Goal: Task Accomplishment & Management: Complete application form

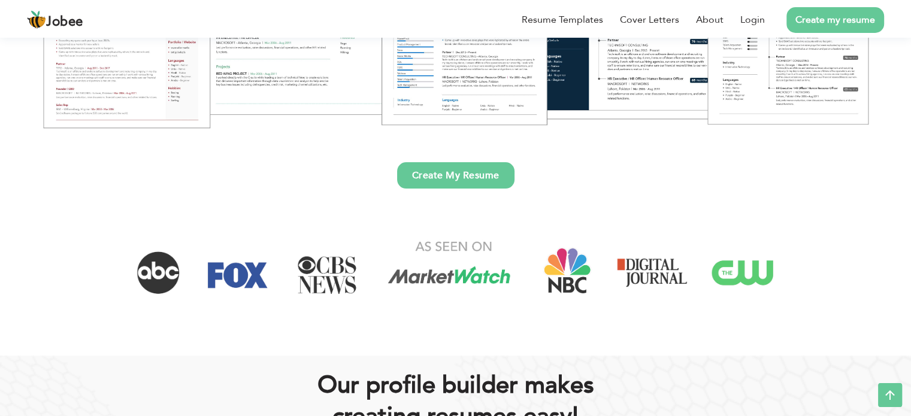
scroll to position [300, 0]
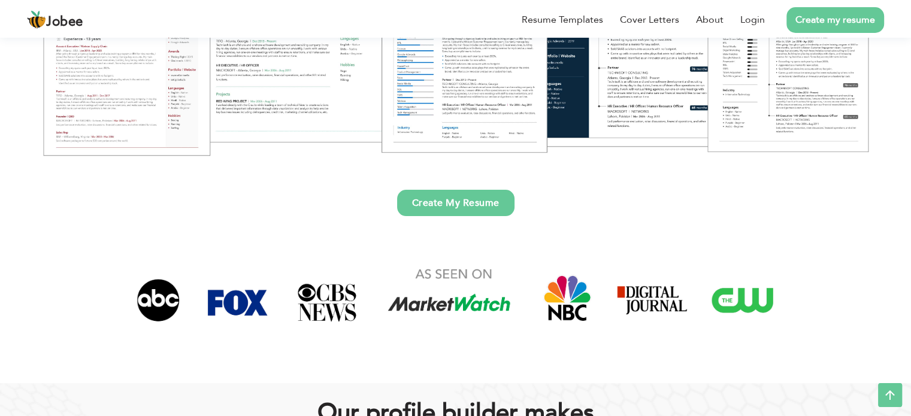
click at [496, 186] on div "Create My Resume" at bounding box center [456, 194] width 894 height 44
click at [497, 204] on link "Create My Resume" at bounding box center [455, 203] width 117 height 26
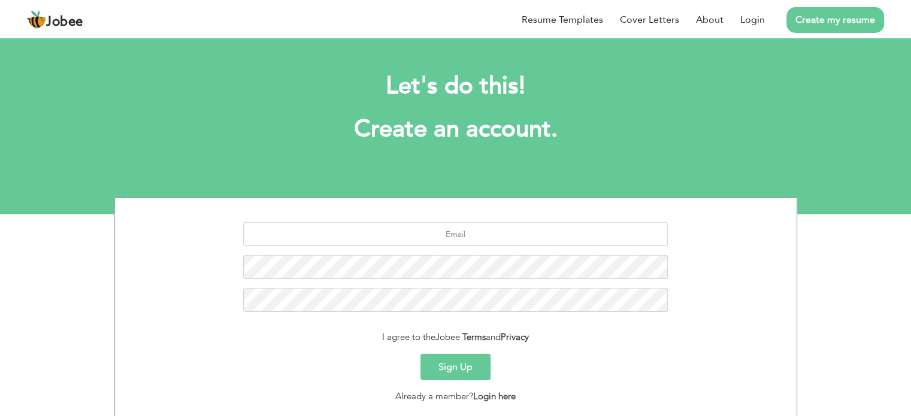
click at [439, 365] on button "Sign Up" at bounding box center [456, 367] width 70 height 26
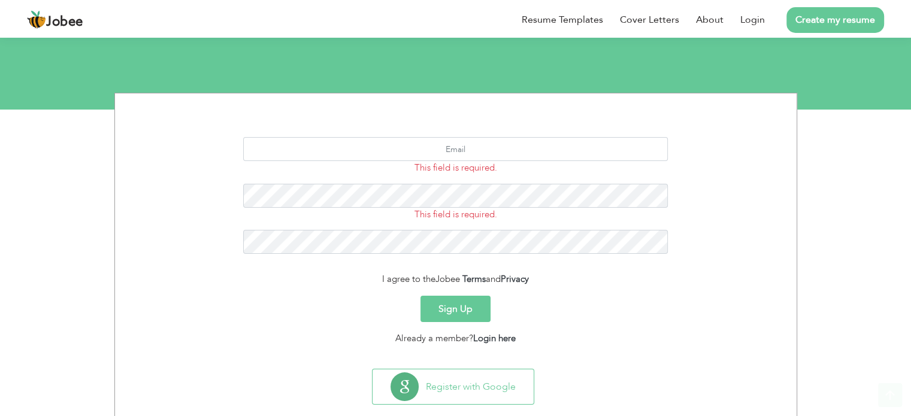
scroll to position [127, 0]
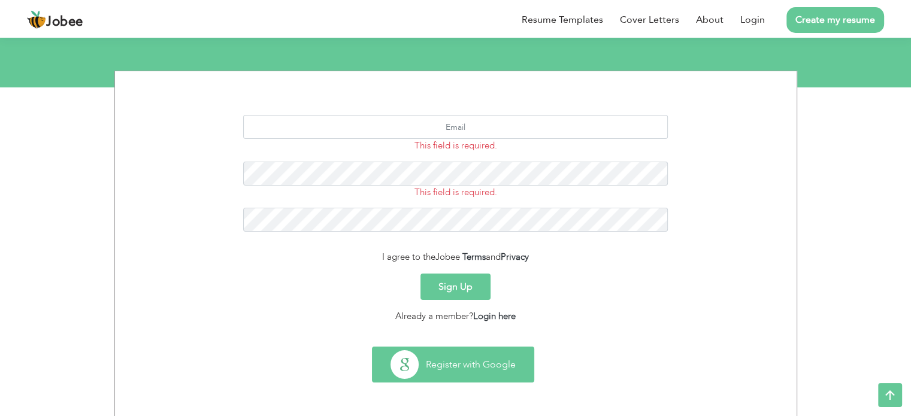
click at [525, 372] on button "Register with Google" at bounding box center [453, 365] width 161 height 35
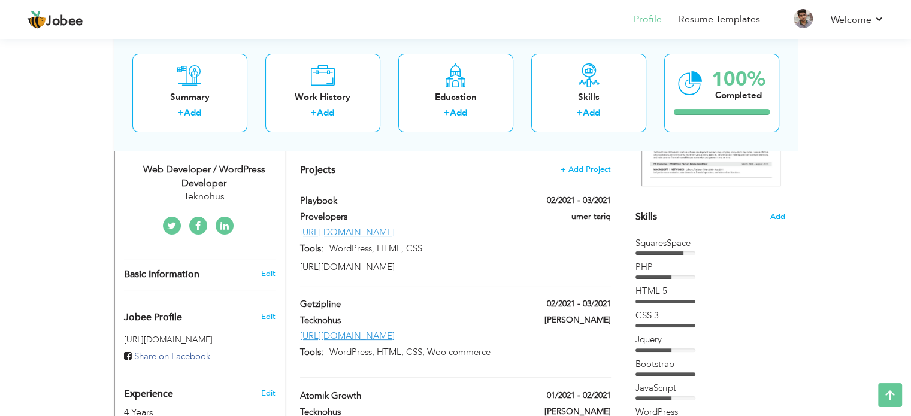
scroll to position [240, 0]
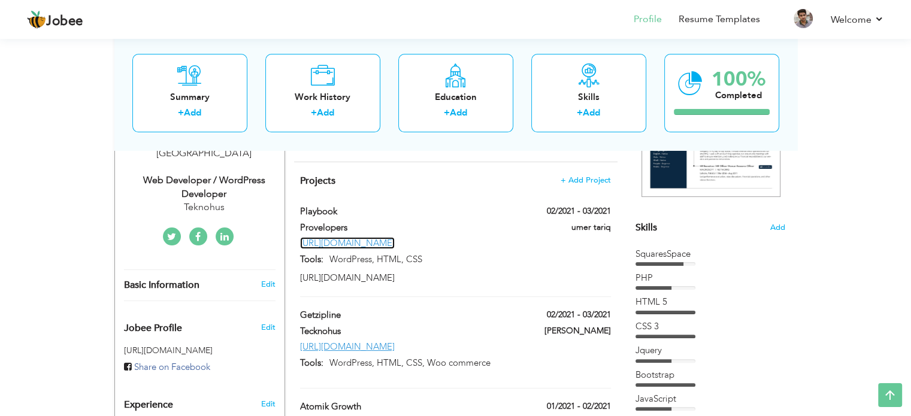
click at [390, 237] on link "https://build.org/playbook/" at bounding box center [347, 243] width 95 height 12
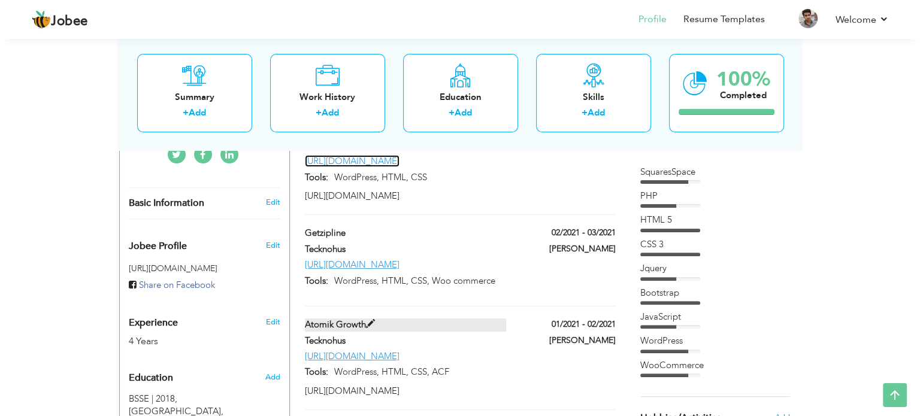
scroll to position [300, 0]
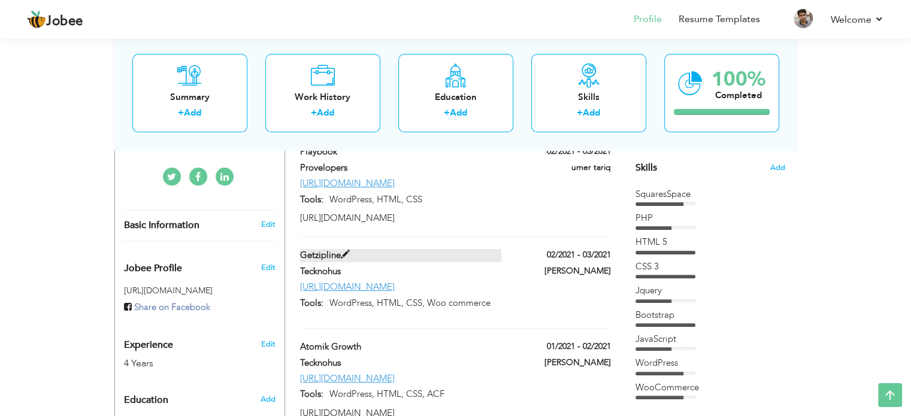
click at [345, 250] on span at bounding box center [345, 254] width 9 height 9
type input "Getzipline"
type input "Tecknohus"
type input "02/2021"
type input "03/2021"
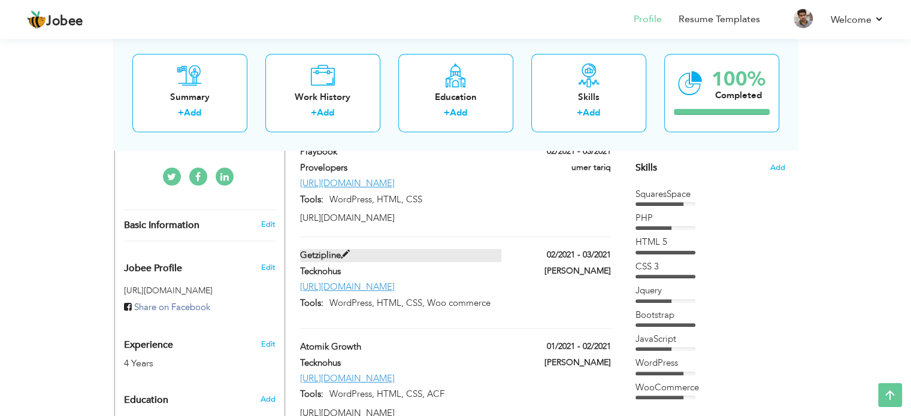
type input "https://getzipline.com"
type input "WordPress, HTML, CSS, Woo commerce"
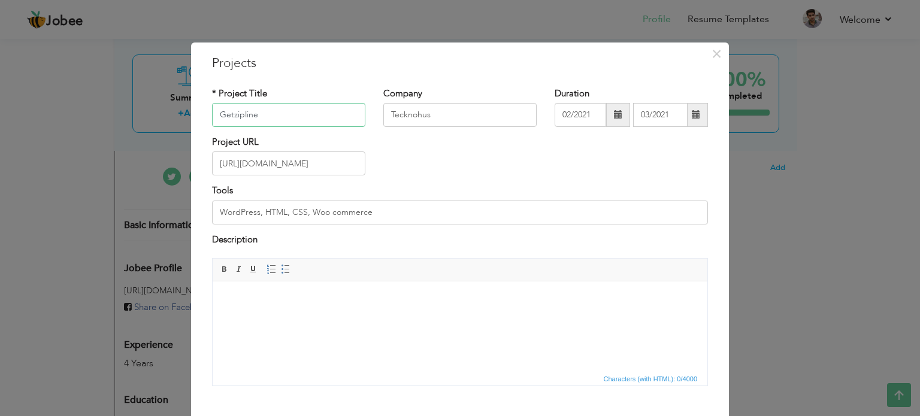
click at [292, 116] on input "Getzipline" at bounding box center [288, 115] width 153 height 24
type input "C"
type input "S"
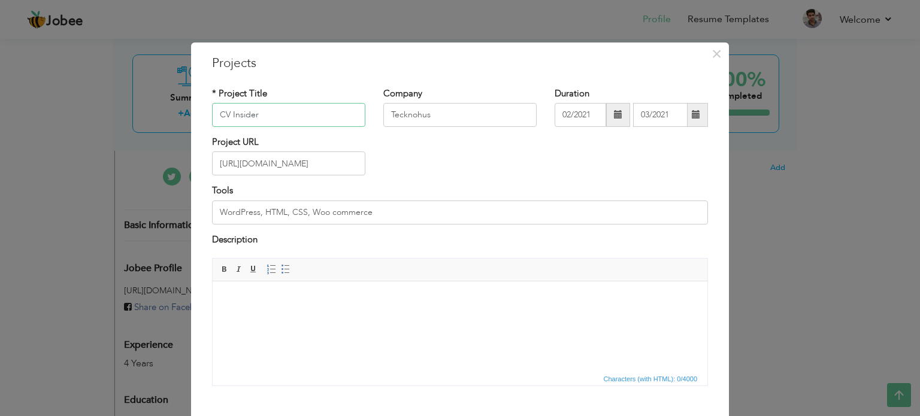
type input "CV Insider"
click at [446, 111] on input "Tecknohus" at bounding box center [460, 115] width 153 height 24
type input "Provelopers"
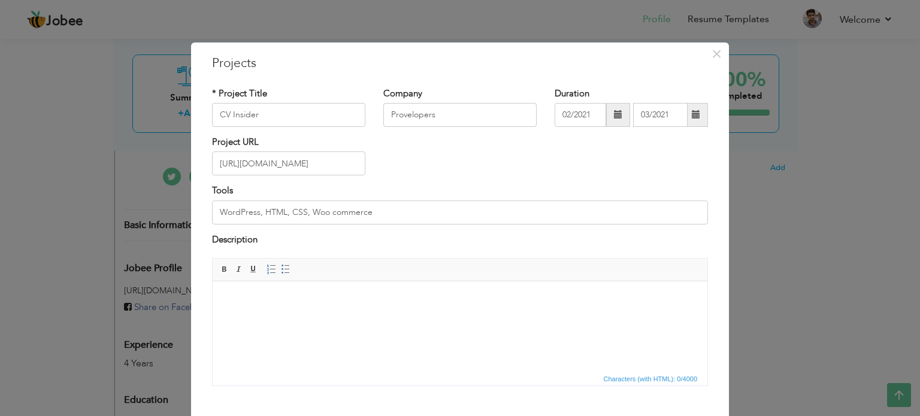
click at [609, 119] on span at bounding box center [618, 115] width 24 height 24
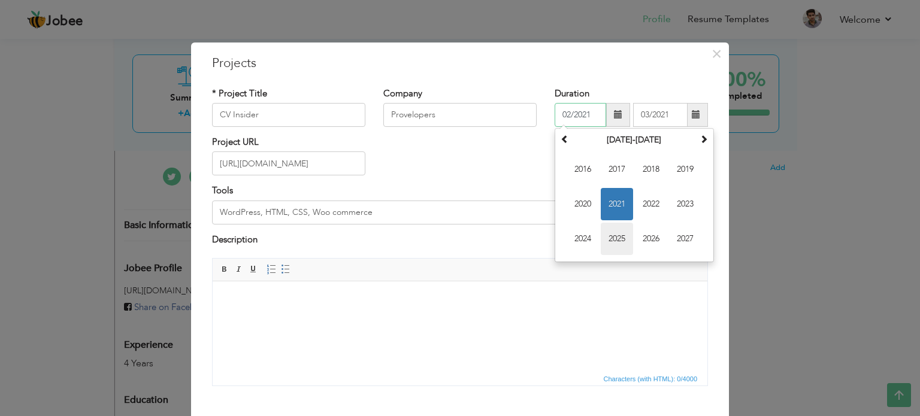
click at [621, 237] on span "2025" at bounding box center [617, 239] width 32 height 32
click at [574, 170] on span "Jan" at bounding box center [583, 169] width 32 height 32
type input "01/2025"
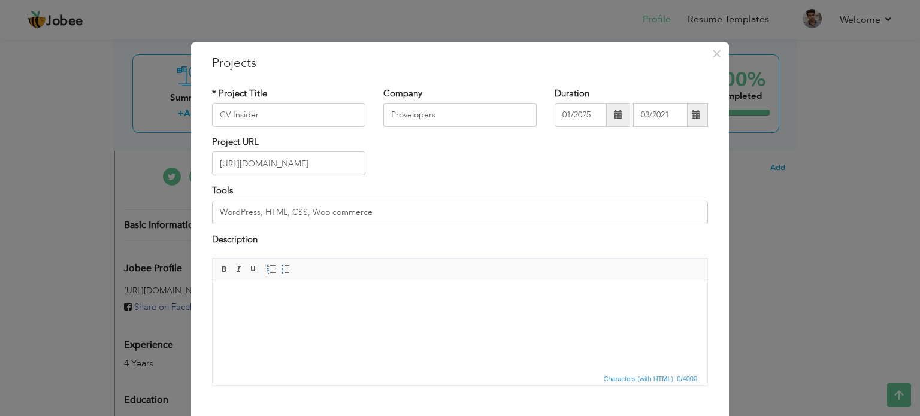
click at [702, 116] on span at bounding box center [696, 115] width 23 height 24
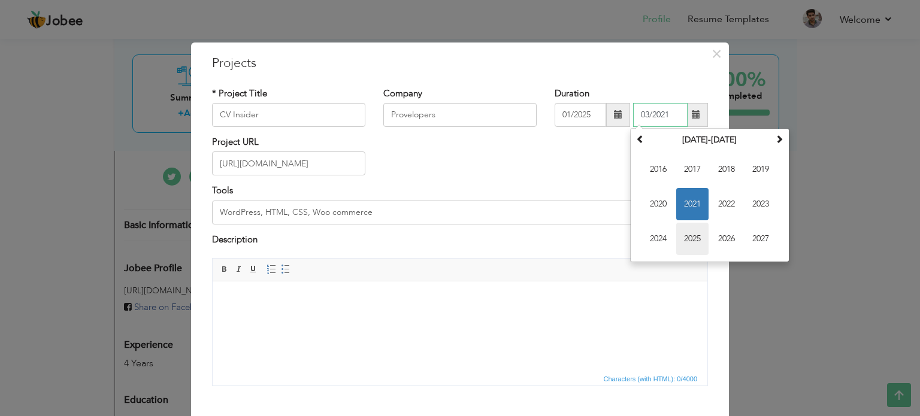
click at [683, 232] on span "2025" at bounding box center [693, 239] width 32 height 32
click at [752, 209] on span "Aug" at bounding box center [761, 204] width 32 height 32
type input "08/2025"
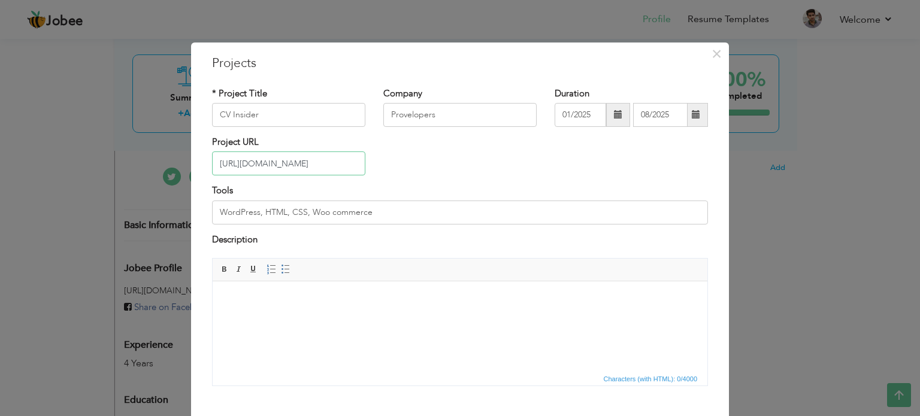
click at [333, 165] on input "https://getzipline.com" at bounding box center [288, 164] width 153 height 24
click at [285, 167] on input "https://getzipline.com" at bounding box center [288, 164] width 153 height 24
paste input "cv-insider.com/"
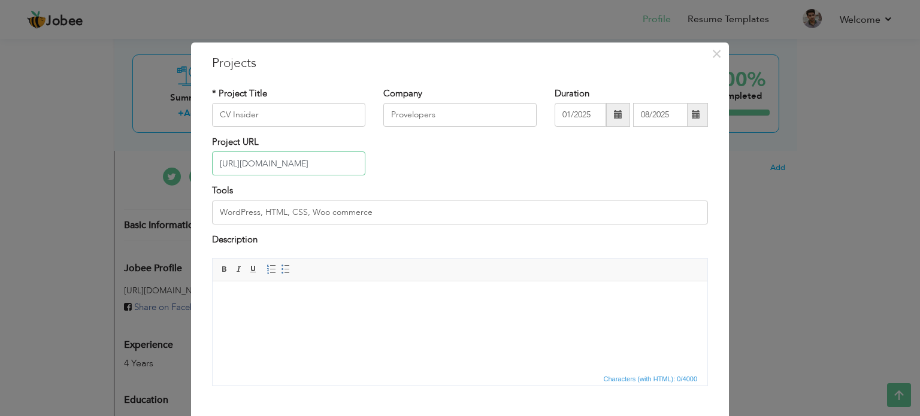
type input "[URL][DOMAIN_NAME]"
drag, startPoint x: 297, startPoint y: 211, endPoint x: 261, endPoint y: 210, distance: 36.0
click at [261, 210] on input "WordPress, HTML, CSS, Woo commerce" at bounding box center [460, 213] width 496 height 24
click at [382, 213] on input "WordPress, HTML, CSS, Woo commerce" at bounding box center [460, 213] width 496 height 24
drag, startPoint x: 400, startPoint y: 213, endPoint x: 554, endPoint y: 224, distance: 155.0
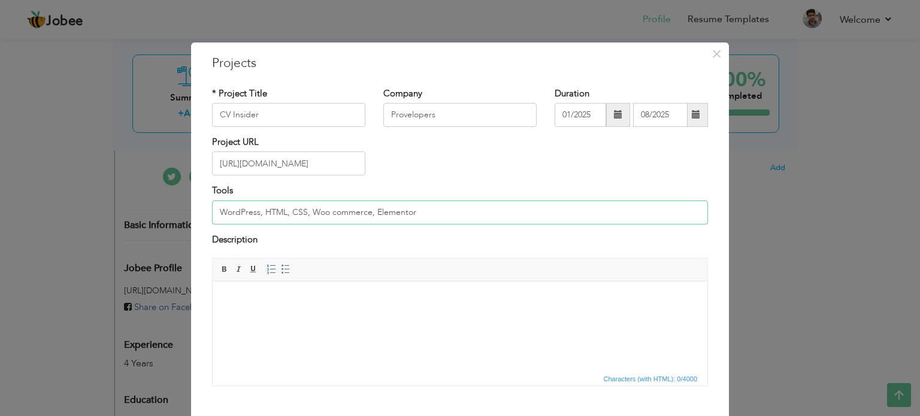
click at [554, 224] on input "WordPress, HTML, CSS, Woo commerce, Elementor" at bounding box center [460, 213] width 496 height 24
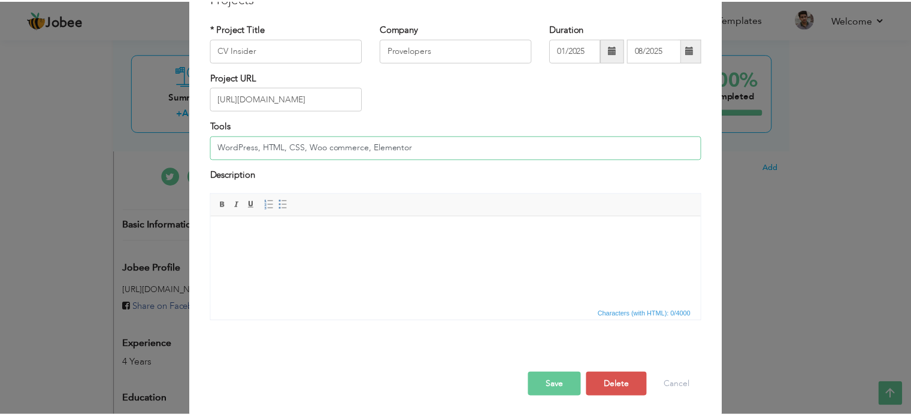
scroll to position [67, 0]
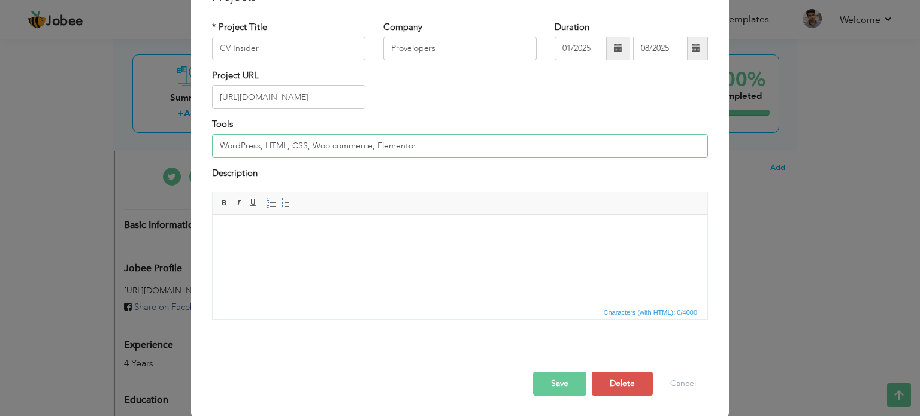
type input "WordPress, HTML, CSS, Woo commerce, Elementor"
click at [547, 387] on button "Save" at bounding box center [559, 384] width 53 height 24
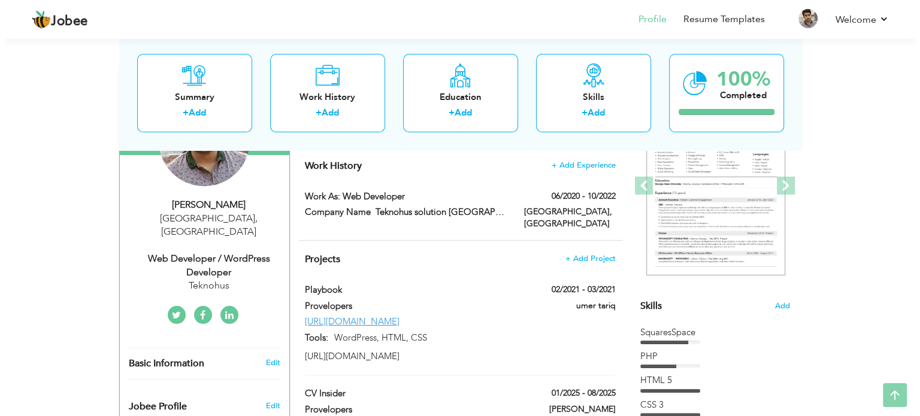
scroll to position [180, 0]
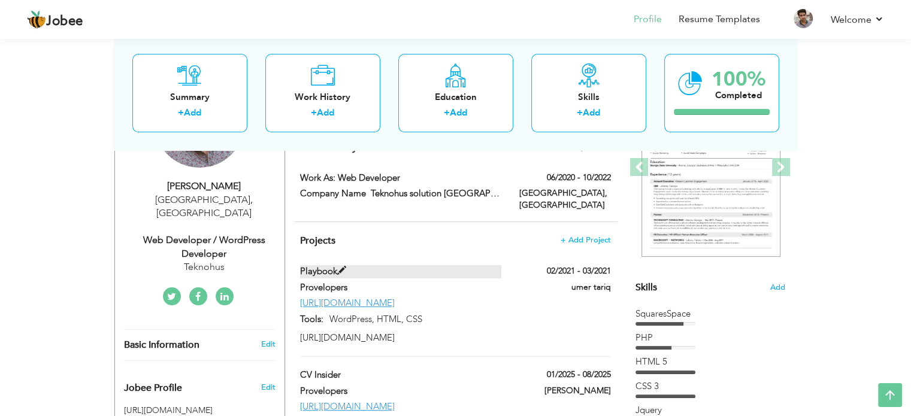
click at [343, 267] on span at bounding box center [341, 271] width 9 height 9
type input "Playbook"
type input "02/2021"
type input "03/2021"
type input "https://build.org/playbook/"
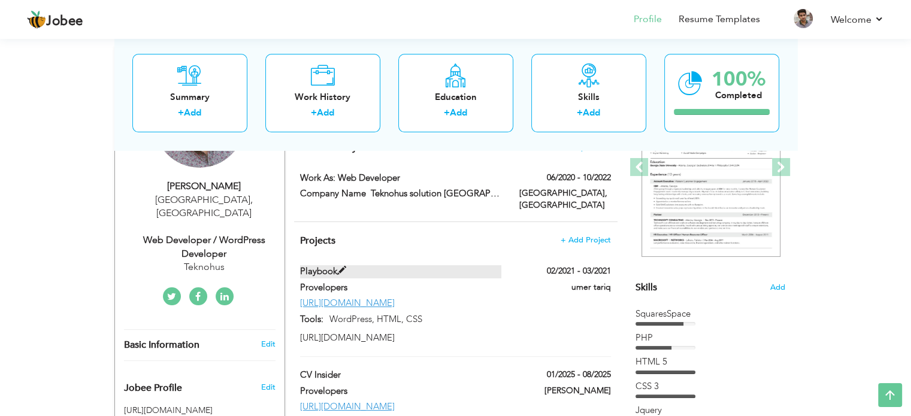
type input "WordPress, HTML, CSS"
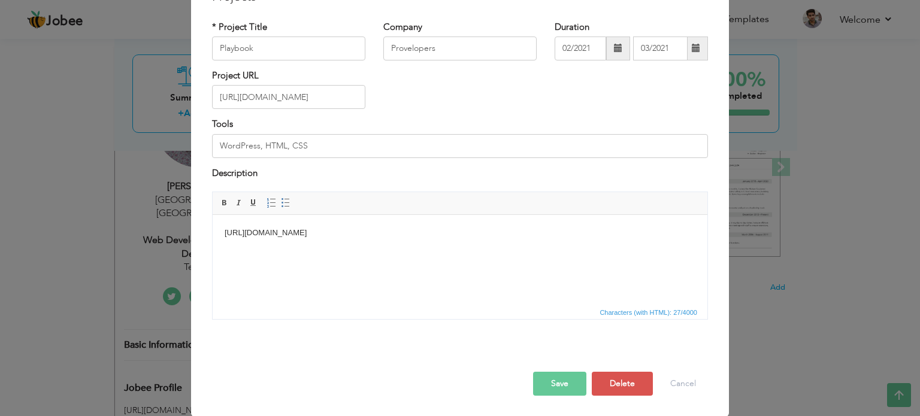
scroll to position [0, 0]
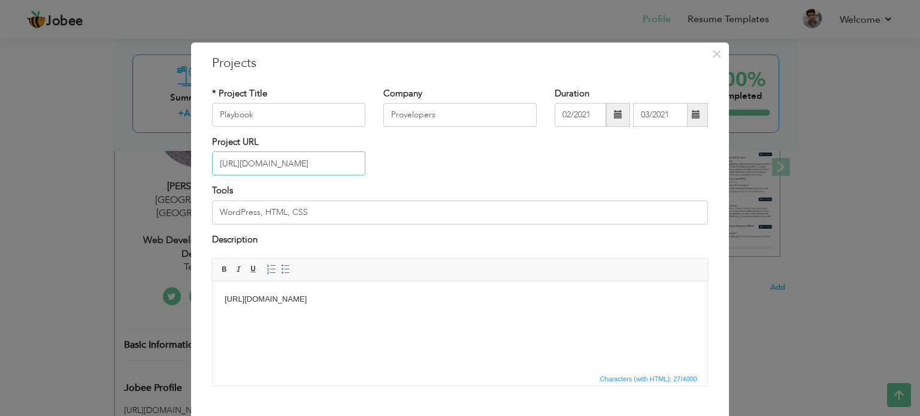
click at [330, 166] on input "https://build.org/playbook/" at bounding box center [288, 164] width 153 height 24
click at [317, 108] on input "Playbook" at bounding box center [288, 115] width 153 height 24
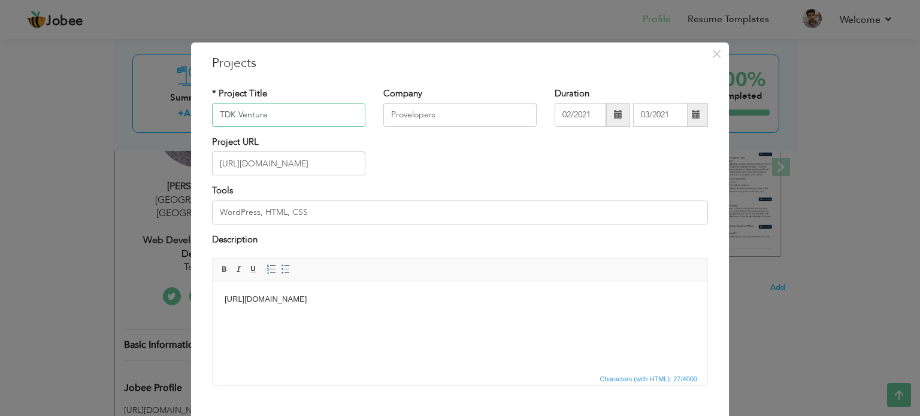
type input "TDK Venture"
click at [302, 165] on input "https://build.org/playbook/" at bounding box center [288, 164] width 153 height 24
paste input "tdk-ventures.com"
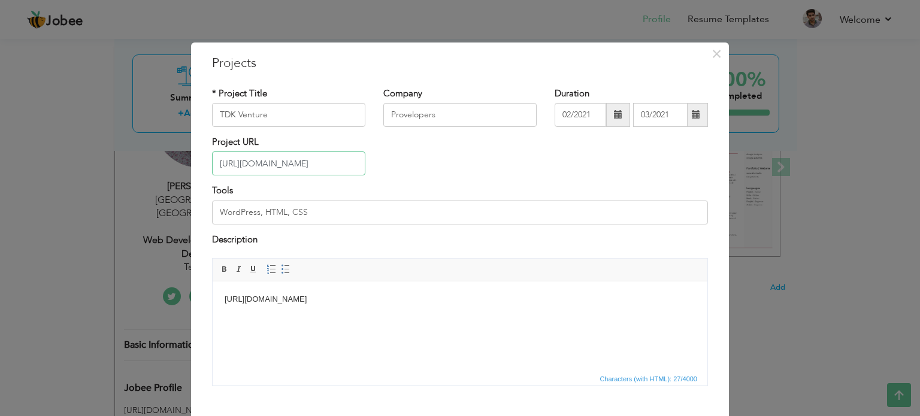
type input "[URL][DOMAIN_NAME]"
click at [333, 215] on input "WordPress, HTML, CSS" at bounding box center [460, 213] width 496 height 24
type input "WordPress, HTML, CSS, ACF,"
click at [609, 120] on span at bounding box center [618, 115] width 24 height 24
click at [615, 114] on span at bounding box center [618, 114] width 8 height 8
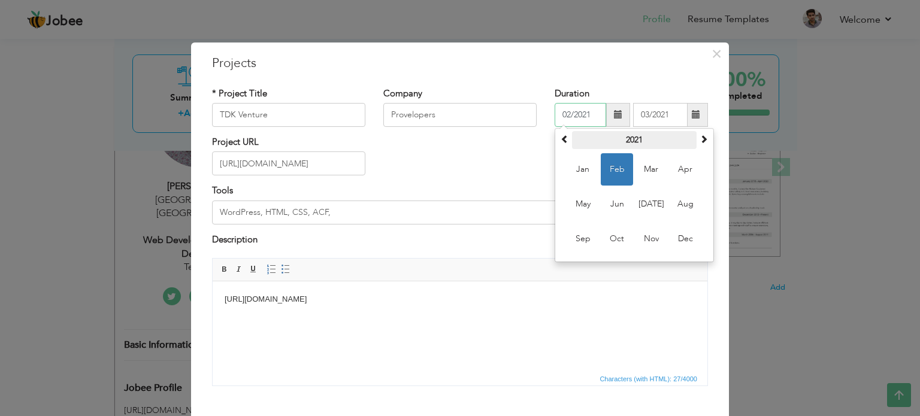
click at [623, 143] on th "2021" at bounding box center [634, 140] width 125 height 18
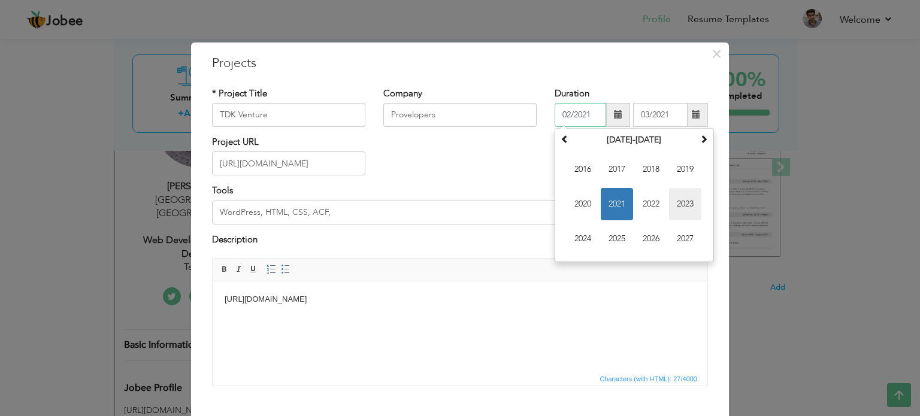
click at [671, 201] on span "2023" at bounding box center [685, 204] width 32 height 32
click at [609, 203] on span "Jun" at bounding box center [617, 204] width 32 height 32
type input "06/2023"
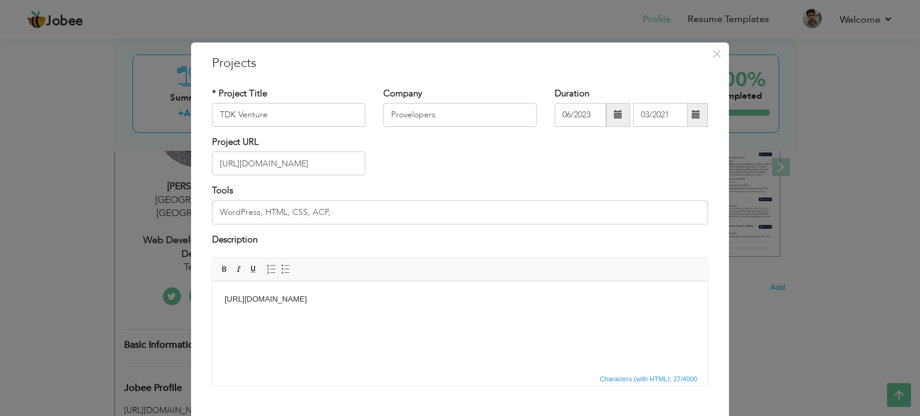
click at [685, 113] on span at bounding box center [696, 115] width 23 height 24
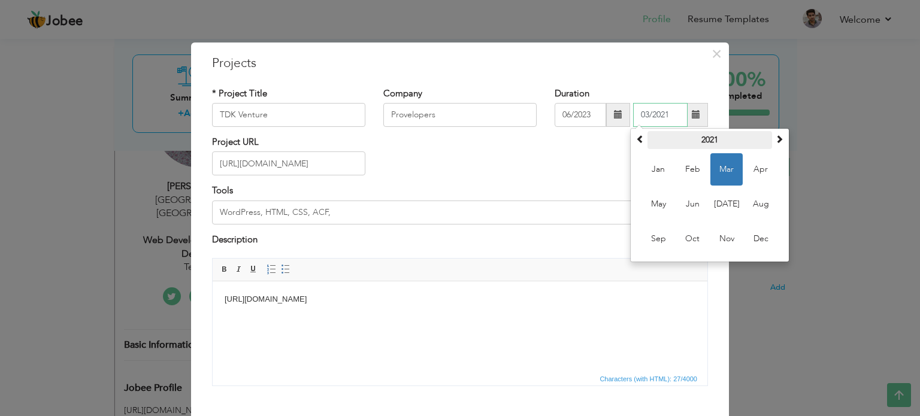
click at [721, 143] on th "2021" at bounding box center [710, 140] width 125 height 18
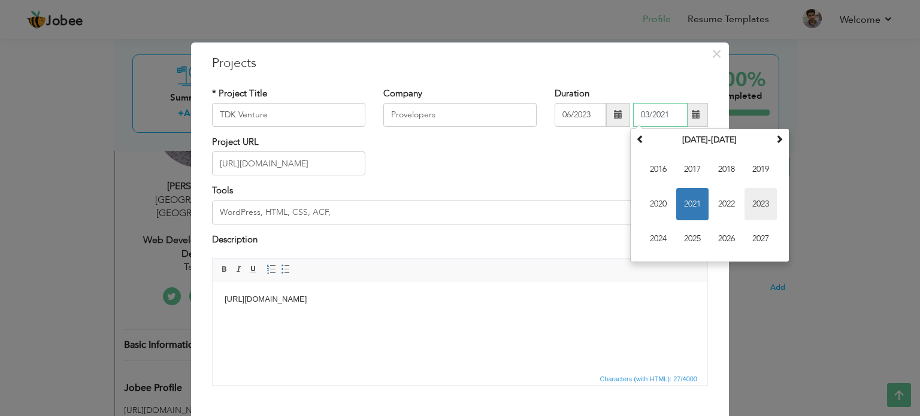
click at [750, 208] on span "2023" at bounding box center [761, 204] width 32 height 32
click at [660, 234] on span "Sep" at bounding box center [658, 239] width 32 height 32
type input "09/2023"
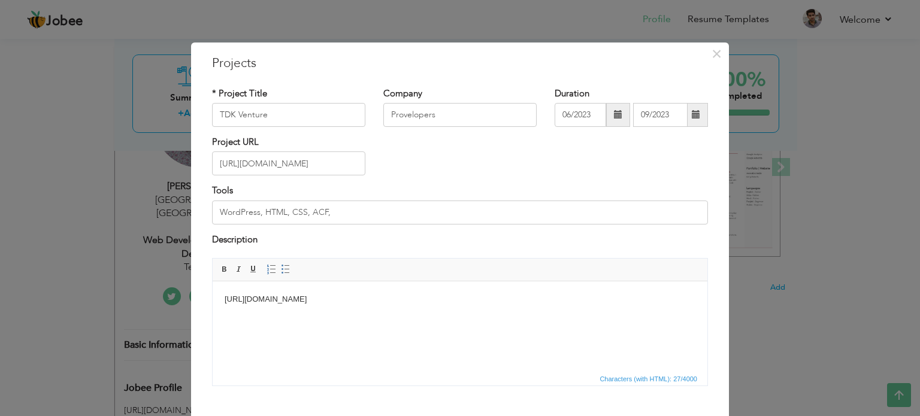
click at [466, 180] on div "Project URL https://tdk-ventures.com/" at bounding box center [460, 160] width 514 height 49
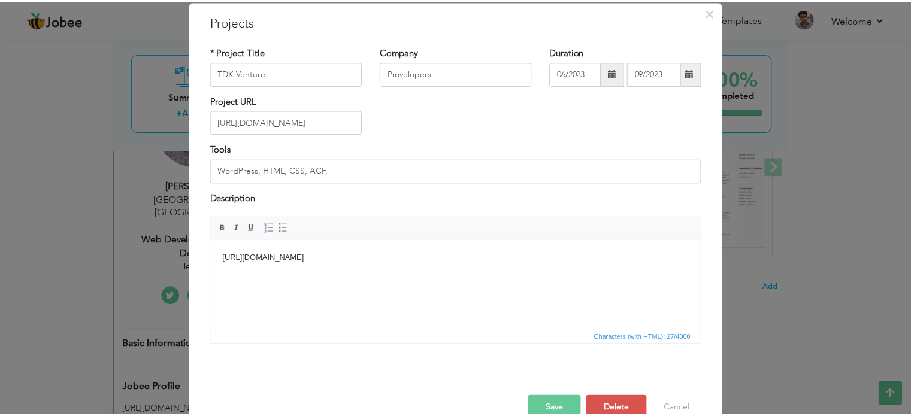
scroll to position [60, 0]
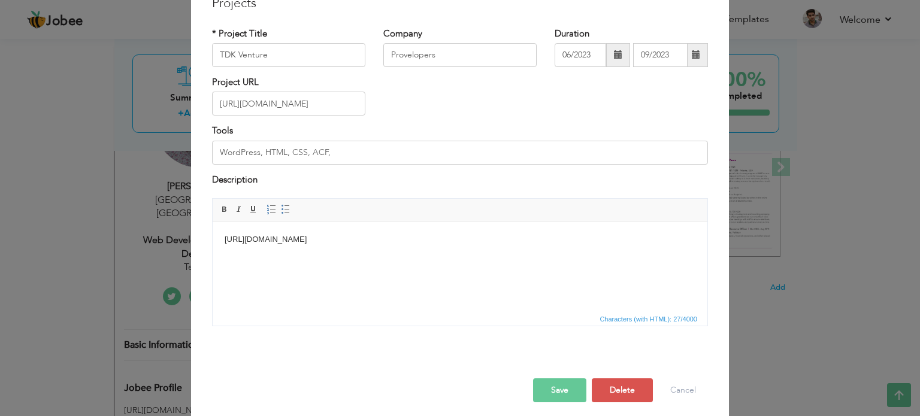
click at [376, 227] on html "https://build.org/playbook/" at bounding box center [460, 240] width 495 height 37
click at [557, 393] on button "Save" at bounding box center [559, 391] width 53 height 24
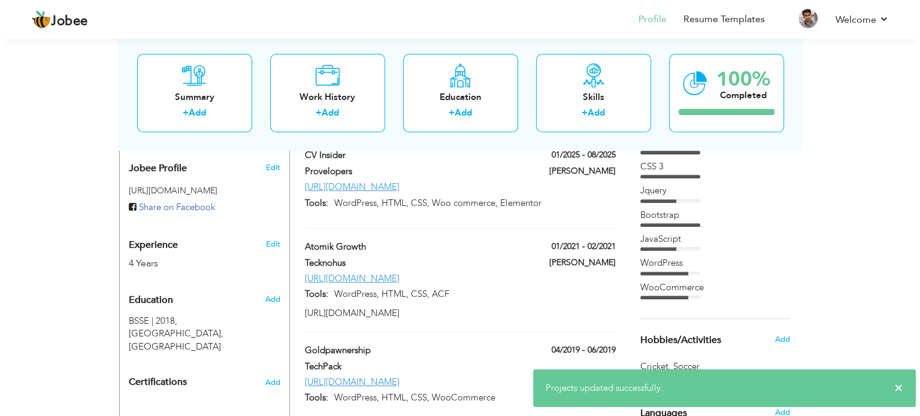
scroll to position [419, 0]
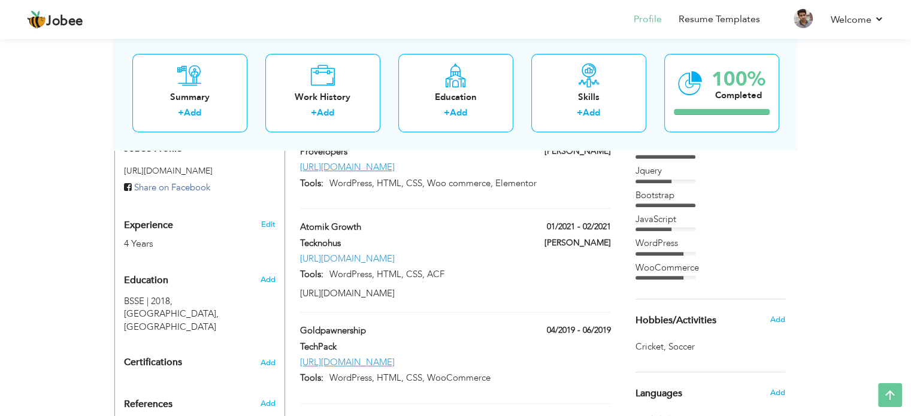
drag, startPoint x: 413, startPoint y: 246, endPoint x: 314, endPoint y: 246, distance: 99.5
click at [314, 253] on div "[URL][DOMAIN_NAME]" at bounding box center [455, 259] width 328 height 13
type input "Atomik Growth"
type input "Tecknohus"
type input "01/2021"
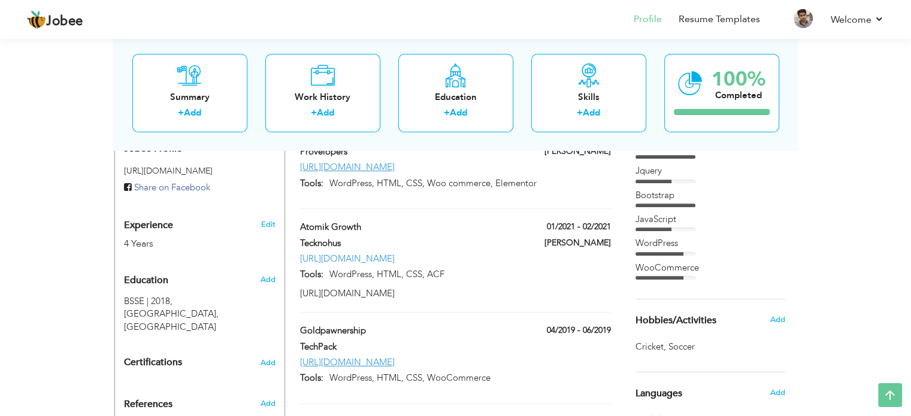
type input "02/2021"
type input "[URL][DOMAIN_NAME]"
type input "WordPress, HTML, CSS, ACF"
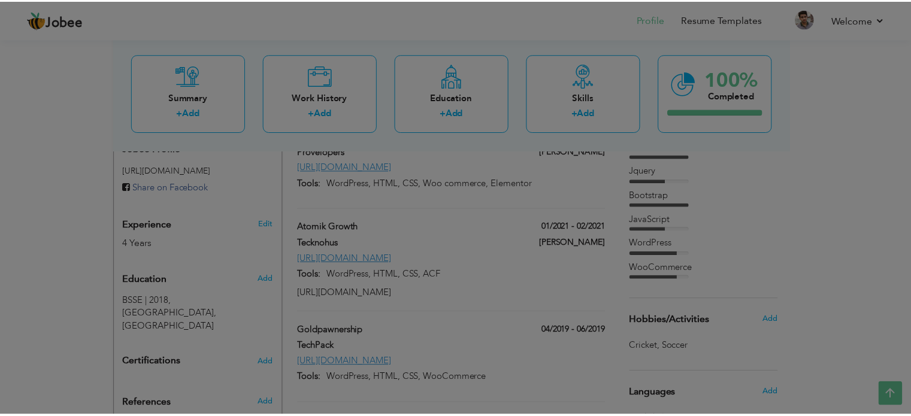
scroll to position [0, 0]
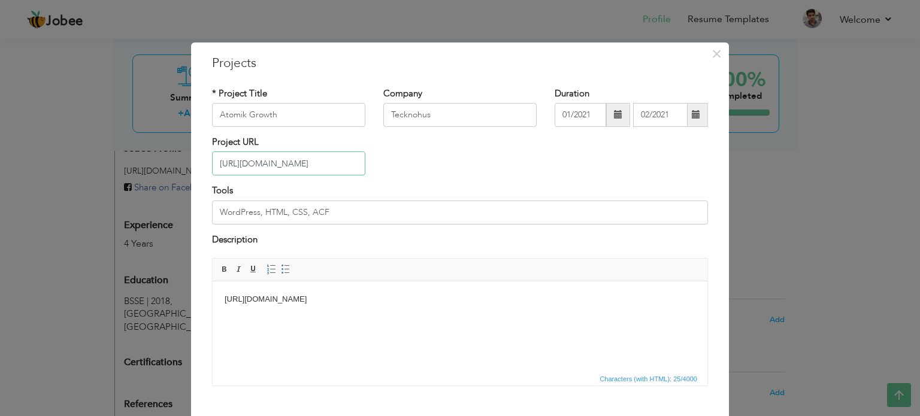
click at [288, 170] on input "[URL][DOMAIN_NAME]" at bounding box center [288, 164] width 153 height 24
click at [714, 53] on span "×" at bounding box center [717, 54] width 10 height 22
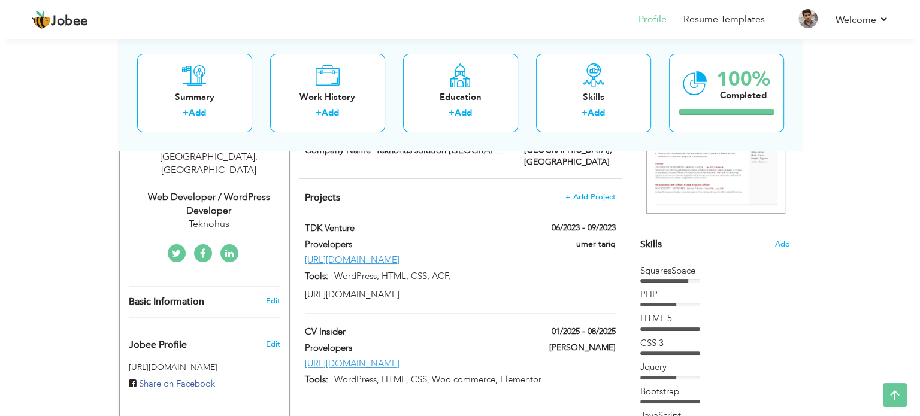
scroll to position [163, 0]
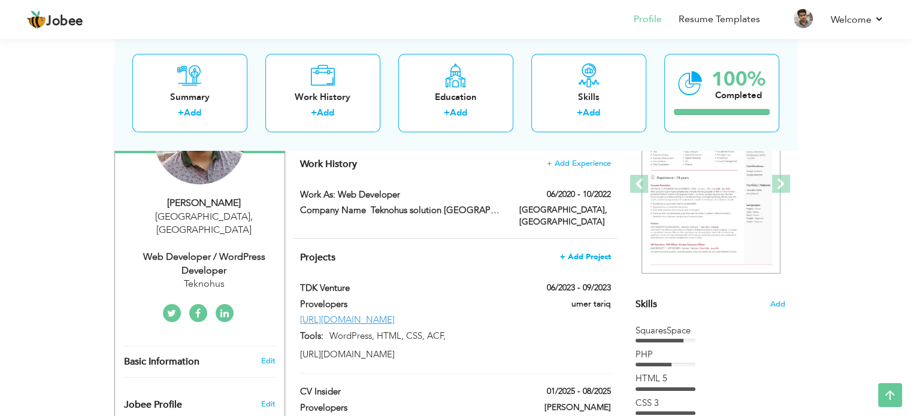
click at [580, 253] on span "+ Add Project" at bounding box center [585, 257] width 51 height 8
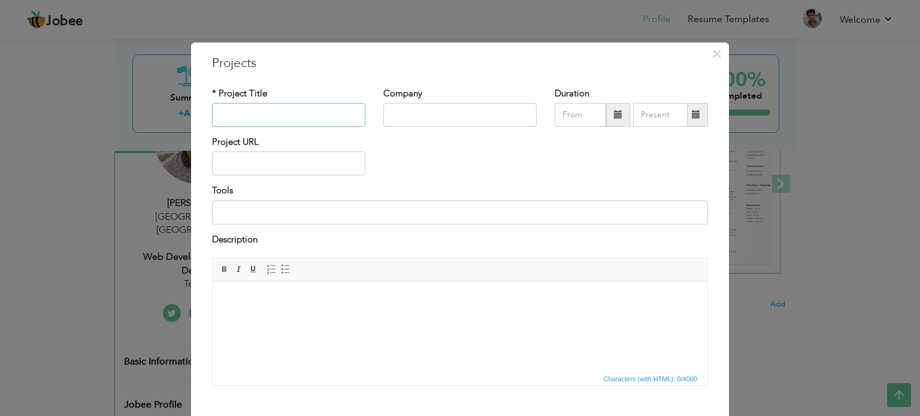
click at [274, 112] on input "text" at bounding box center [288, 115] width 153 height 24
type input "Compelify"
click at [445, 116] on input "text" at bounding box center [460, 115] width 153 height 24
type input "Provelopers"
click at [568, 110] on input "text" at bounding box center [581, 115] width 52 height 24
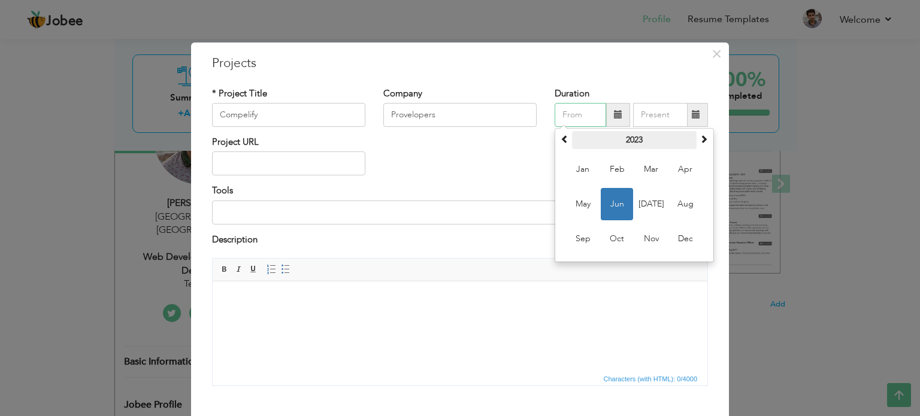
click at [623, 137] on th "2023" at bounding box center [634, 140] width 125 height 18
click at [683, 207] on span "2025" at bounding box center [685, 204] width 32 height 32
drag, startPoint x: 609, startPoint y: 171, endPoint x: 623, endPoint y: 153, distance: 22.2
click at [610, 170] on span "Feb" at bounding box center [617, 169] width 32 height 32
type input "02/2025"
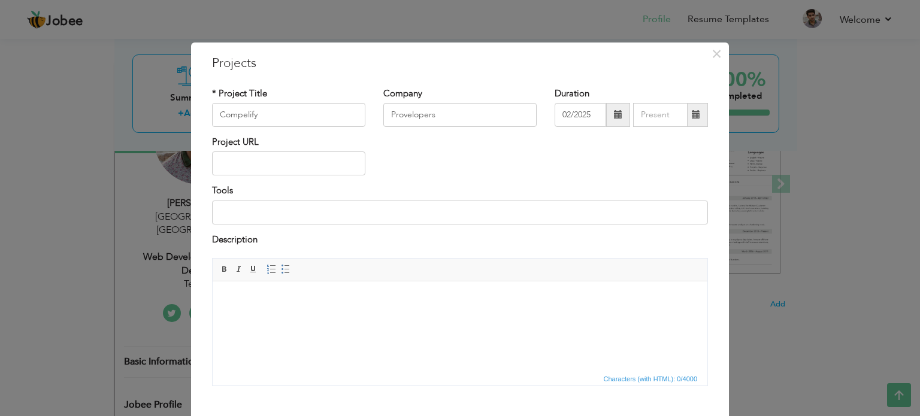
click at [692, 117] on span at bounding box center [696, 114] width 8 height 8
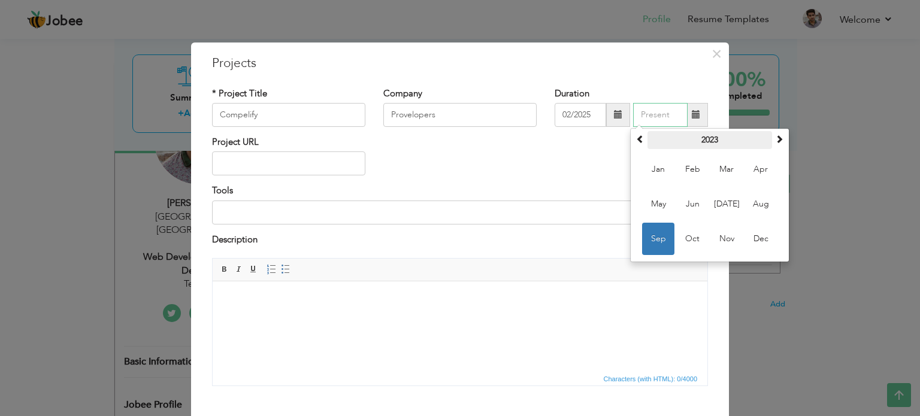
click at [690, 135] on th "2023" at bounding box center [710, 140] width 125 height 18
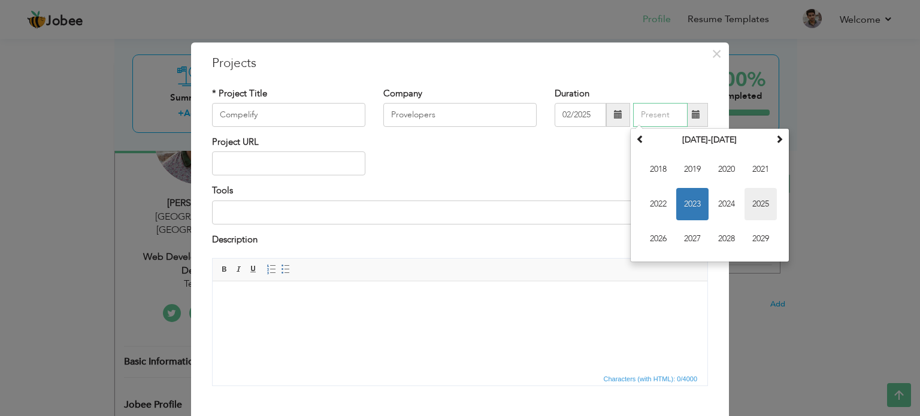
click at [747, 201] on span "2025" at bounding box center [761, 204] width 32 height 32
click at [717, 210] on span "Jul" at bounding box center [727, 204] width 32 height 32
type input "07/2025"
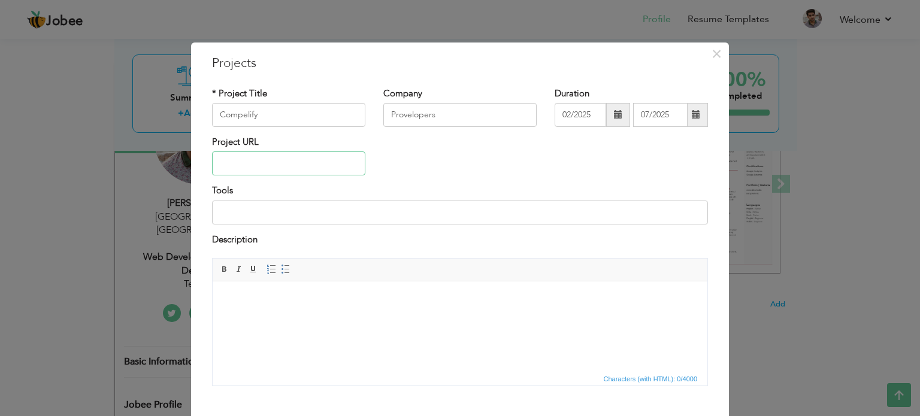
click at [286, 156] on input "text" at bounding box center [288, 164] width 153 height 24
click at [325, 165] on input "text" at bounding box center [288, 164] width 153 height 24
paste input "[URL][DOMAIN_NAME]"
type input "[URL][DOMAIN_NAME]"
click at [300, 214] on input at bounding box center [460, 213] width 496 height 24
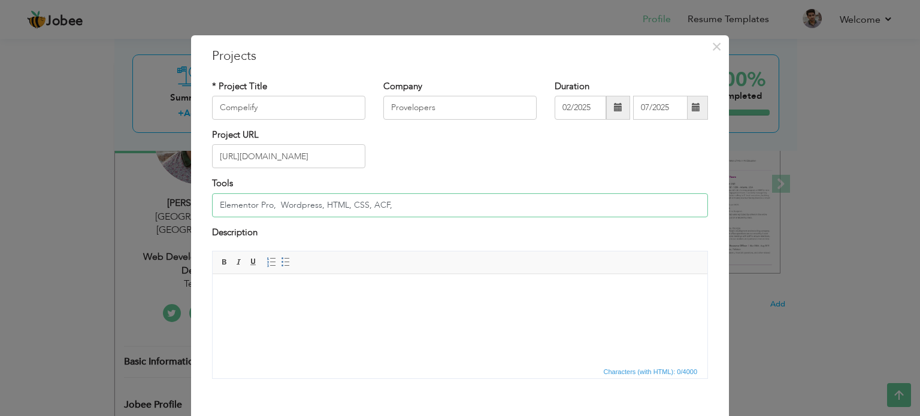
scroll to position [7, 0]
type input "Elementor Pro, Wordpress, HTML, CSS, ACF,"
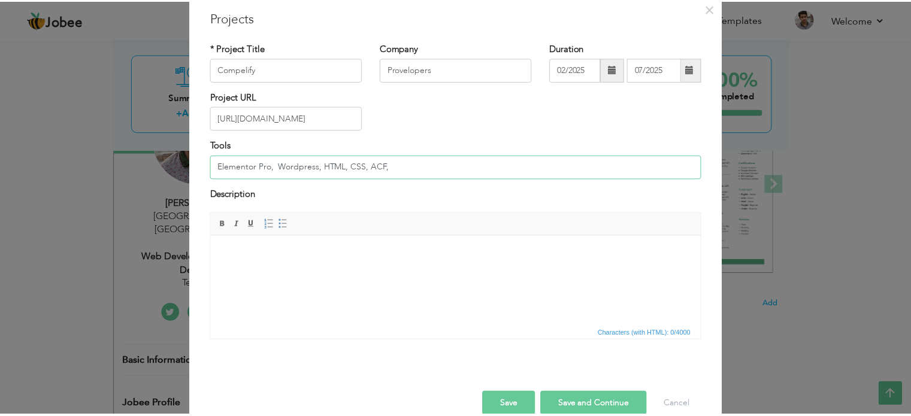
scroll to position [67, 0]
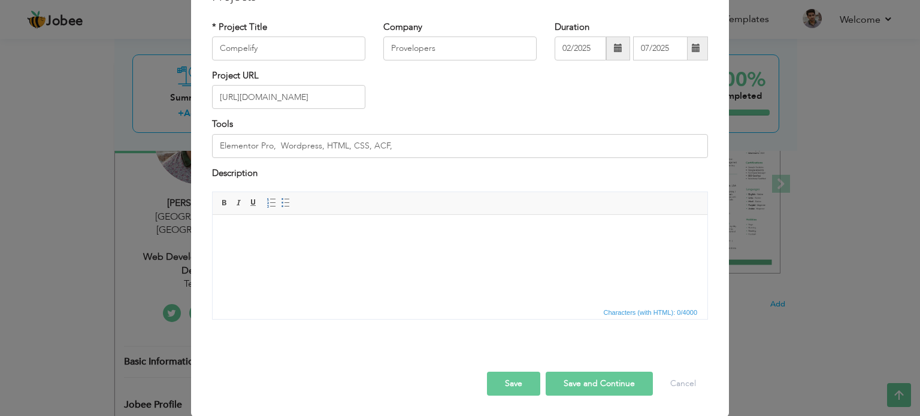
click at [506, 381] on button "Save" at bounding box center [513, 384] width 53 height 24
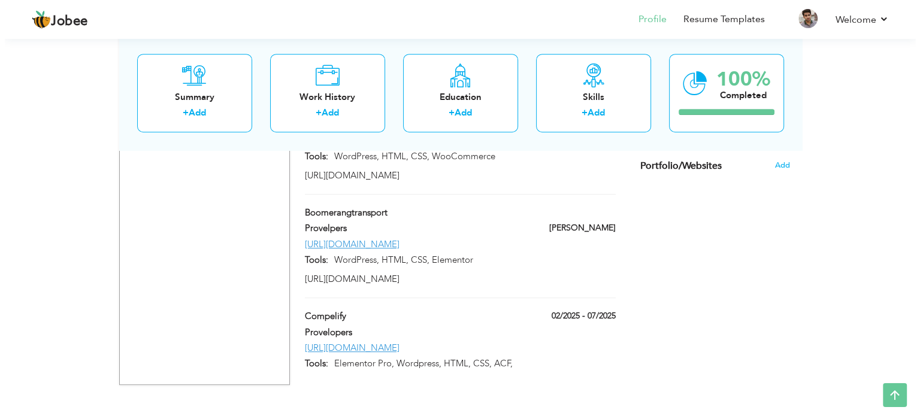
scroll to position [734, 0]
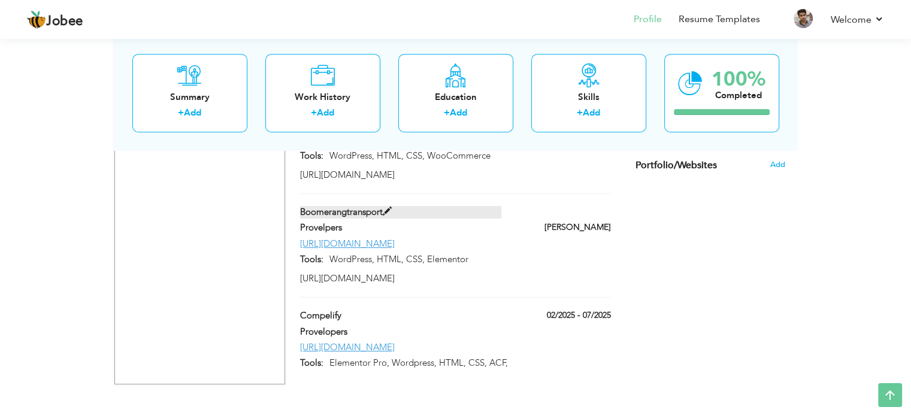
click at [390, 207] on span at bounding box center [387, 211] width 9 height 9
type input "Boomerangtransport"
type input "Provelpers"
type input "https://boomerangtransport.net/"
type input "WordPress, HTML, CSS, Elementor"
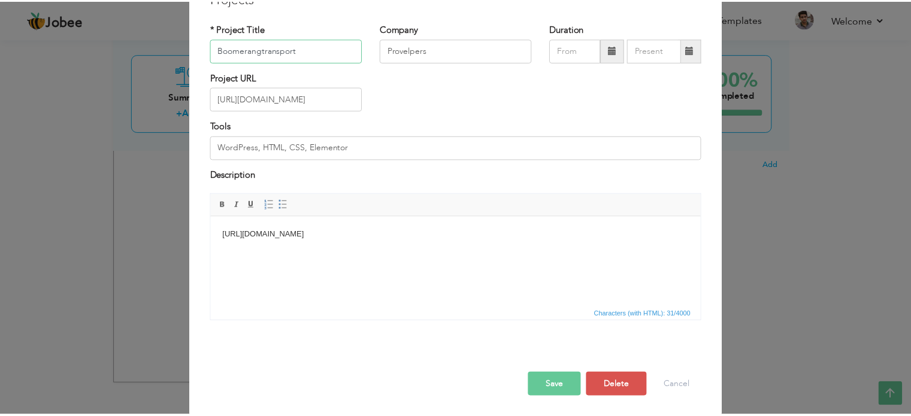
scroll to position [67, 0]
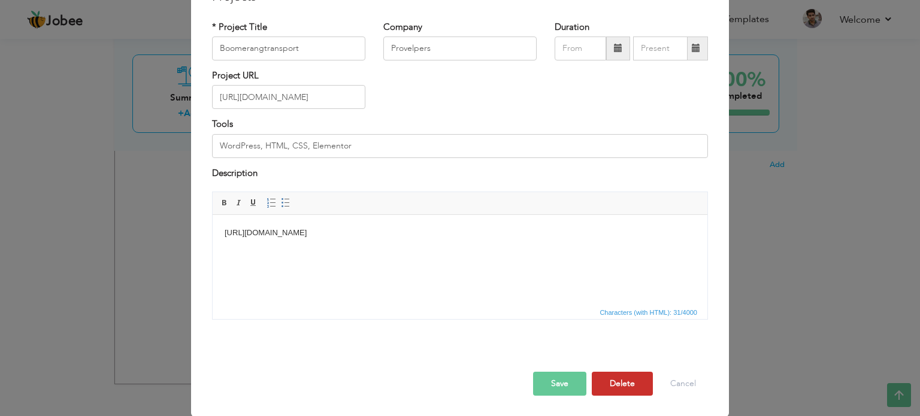
click at [610, 388] on button "Delete" at bounding box center [622, 384] width 61 height 24
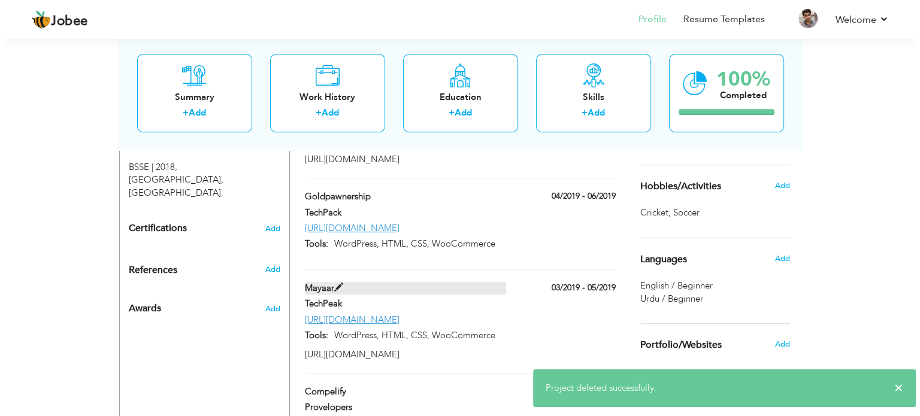
scroll to position [614, 0]
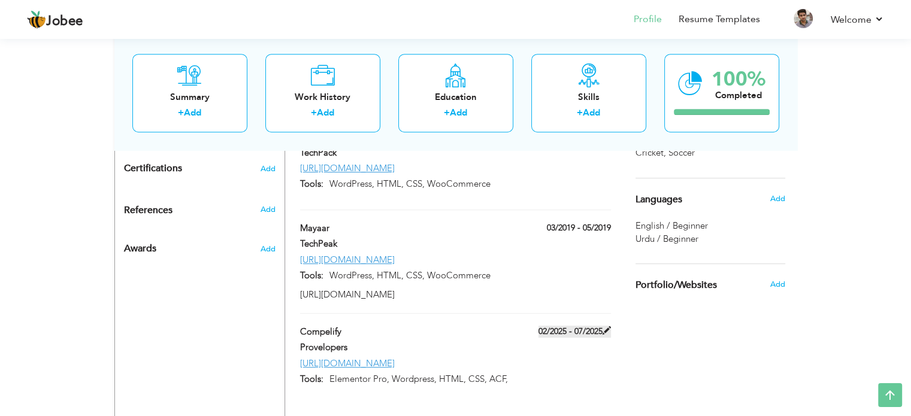
click at [558, 326] on label "02/2025 - 07/2025" at bounding box center [575, 332] width 73 height 12
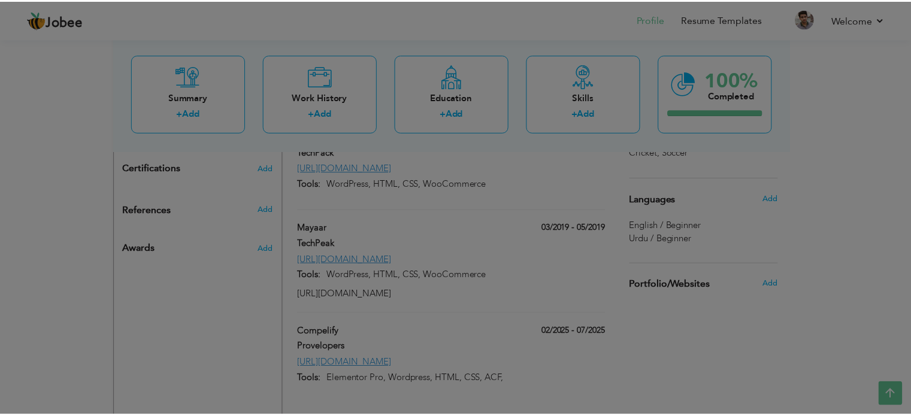
scroll to position [0, 0]
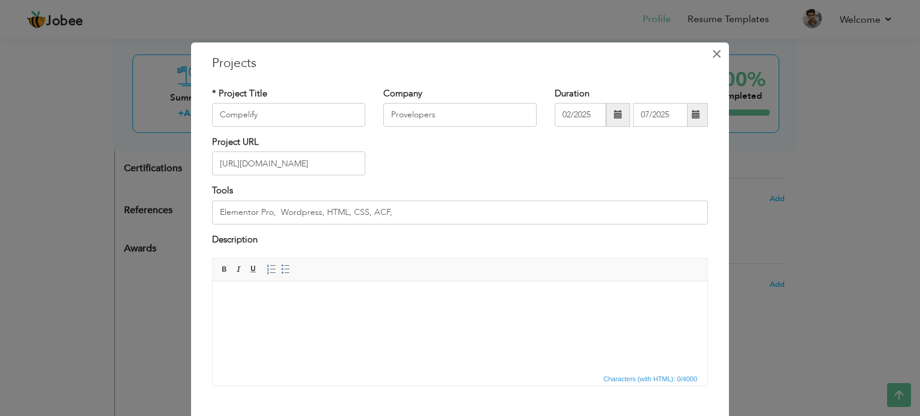
click at [712, 62] on span "×" at bounding box center [717, 54] width 10 height 22
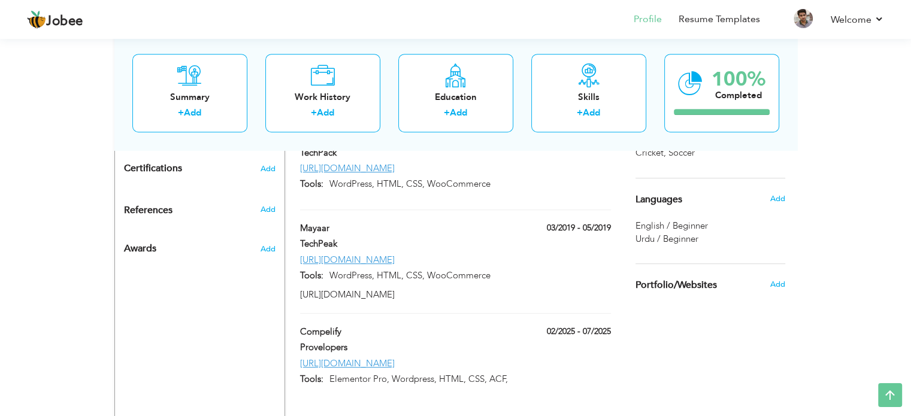
drag, startPoint x: 387, startPoint y: 320, endPoint x: 417, endPoint y: 187, distance: 136.5
click at [417, 187] on div "Projects + Add Project TDK Venture 06/2023 - 09/2023 TDK Venture 06/2023 - 09/2…" at bounding box center [456, 93] width 324 height 611
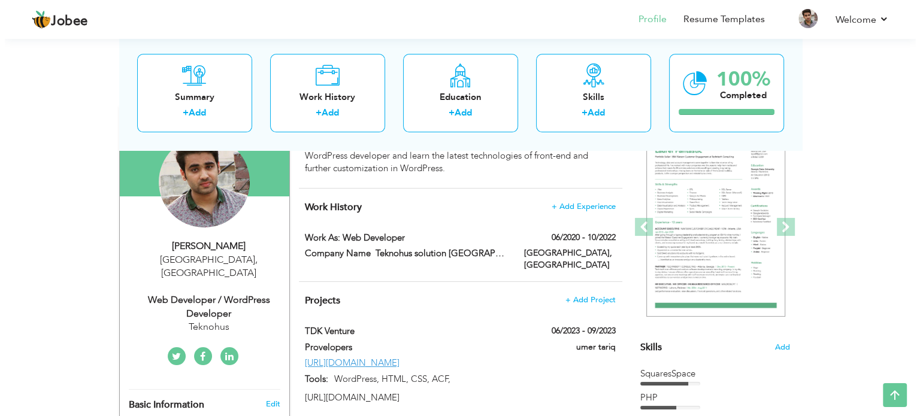
scroll to position [180, 0]
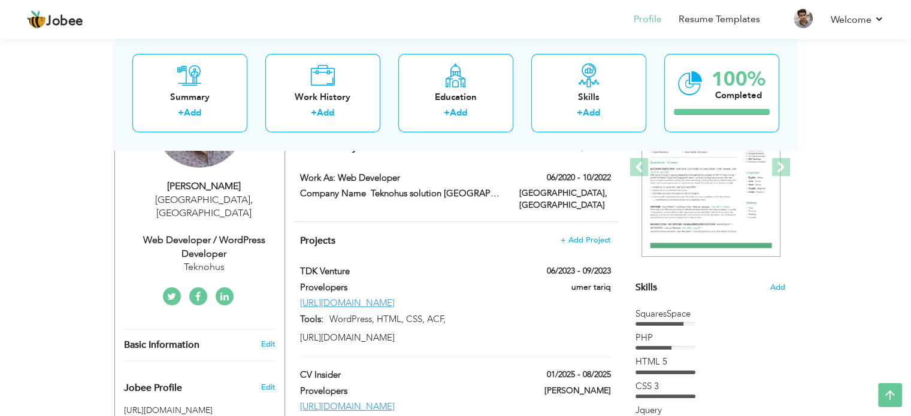
click at [216, 238] on div "Web Developer / WordPress Developer" at bounding box center [204, 248] width 161 height 28
type input "Umer"
type input "Tariq"
type input "03334847574"
select select "number:166"
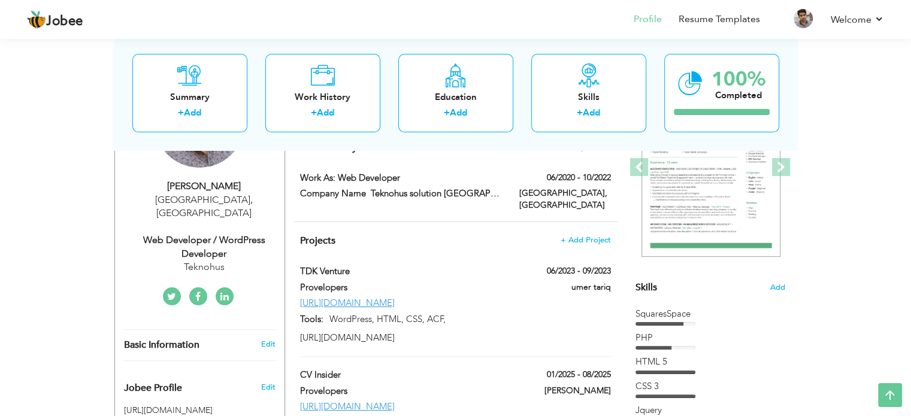
type input "[GEOGRAPHIC_DATA]"
select select "number:6"
type input "Teknohus"
type input "Web Developer / WordPress Developer"
type input "www.linkedin.com/in/umer-tariq-32191220b"
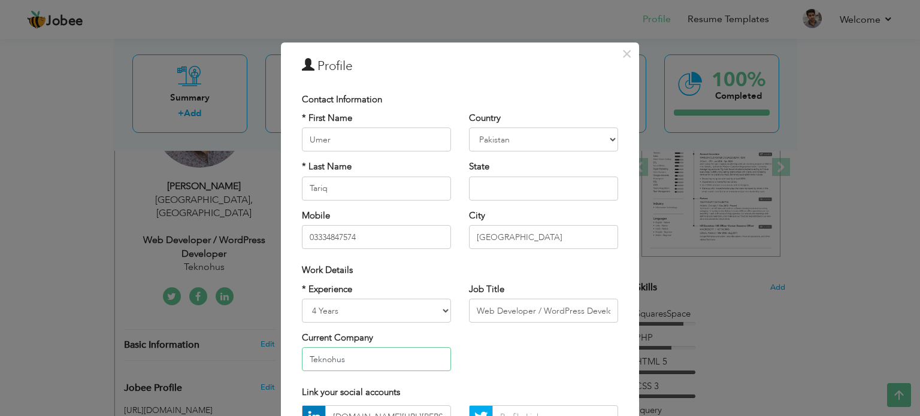
click at [379, 355] on input "Teknohus" at bounding box center [376, 360] width 149 height 24
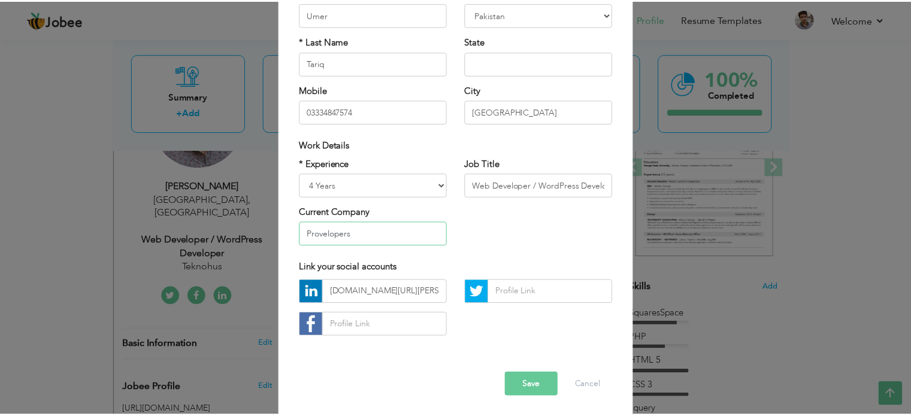
scroll to position [127, 0]
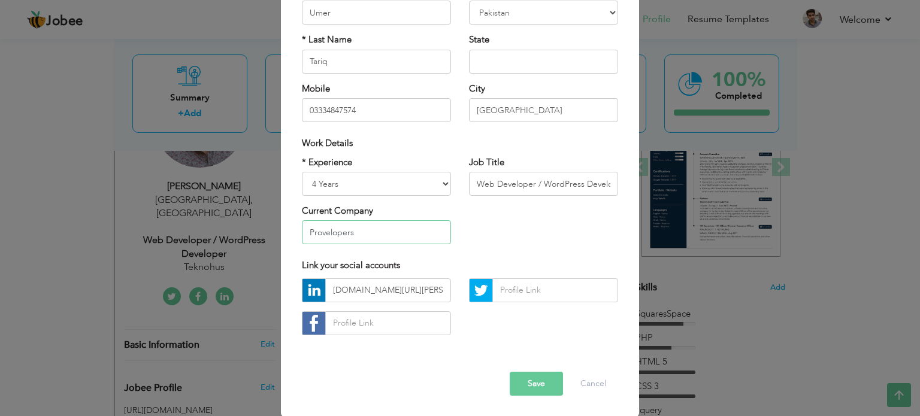
type input "Provelopers"
click at [523, 386] on button "Save" at bounding box center [536, 384] width 53 height 24
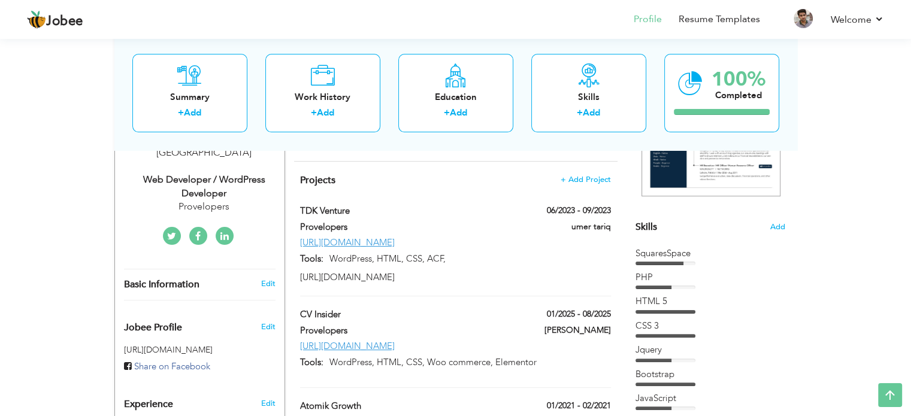
scroll to position [240, 0]
click at [779, 228] on span "Add" at bounding box center [778, 227] width 16 height 11
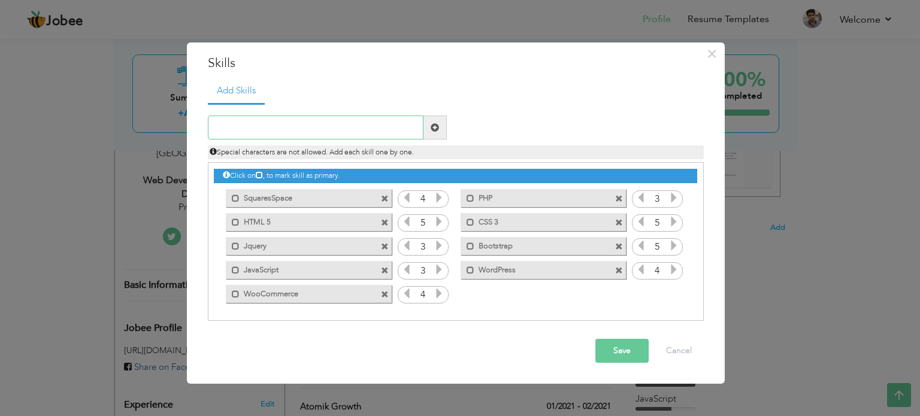
click at [304, 123] on input "text" at bounding box center [316, 128] width 216 height 24
type input "s"
type input "Shopify"
click at [607, 358] on button "Save" at bounding box center [622, 351] width 53 height 24
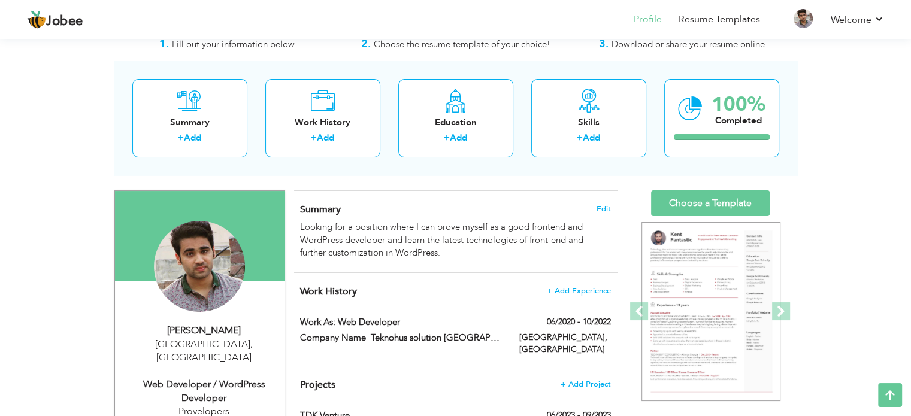
scroll to position [0, 0]
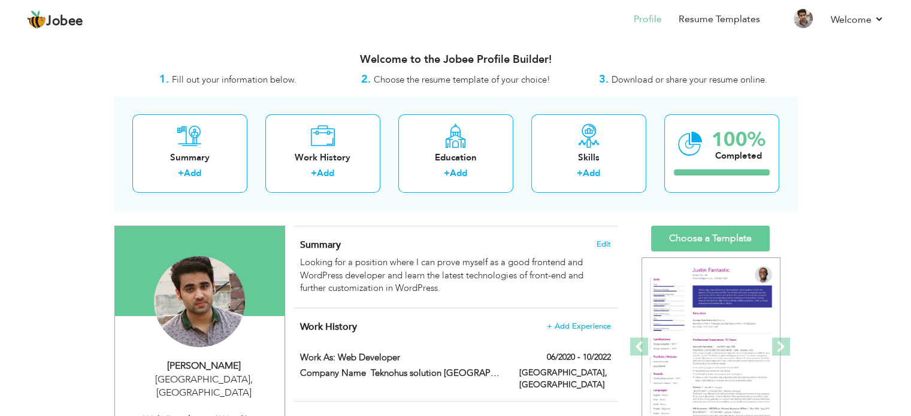
click at [362, 64] on h3 "Welcome to the Jobee Profile Builder!" at bounding box center [455, 60] width 683 height 12
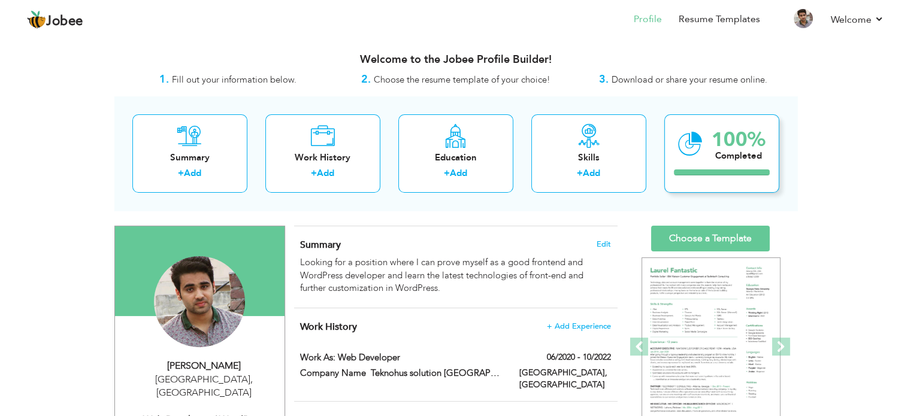
click at [735, 149] on div "100%" at bounding box center [739, 140] width 54 height 20
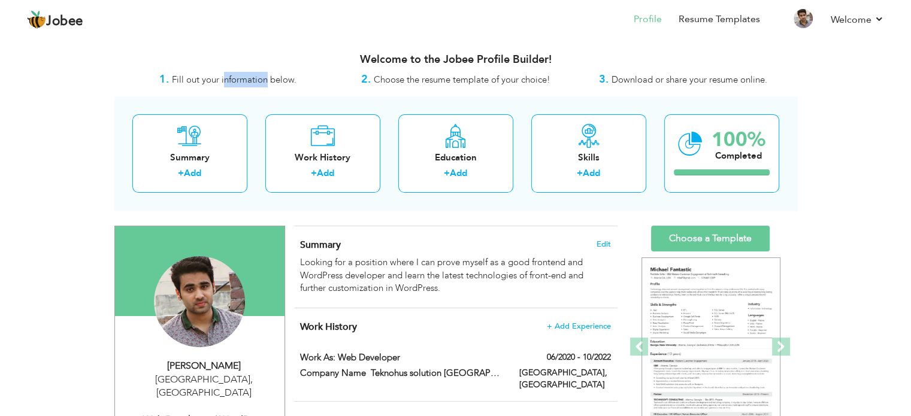
drag, startPoint x: 224, startPoint y: 75, endPoint x: 309, endPoint y: 79, distance: 85.2
click at [273, 77] on span "Fill out your information below." at bounding box center [234, 80] width 125 height 12
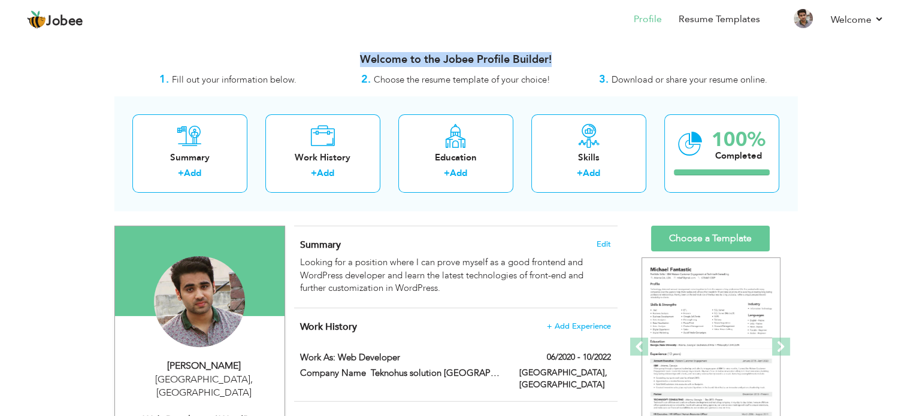
drag, startPoint x: 352, startPoint y: 59, endPoint x: 572, endPoint y: 60, distance: 220.5
click at [572, 60] on h3 "Welcome to the Jobee Profile Builder!" at bounding box center [455, 60] width 683 height 12
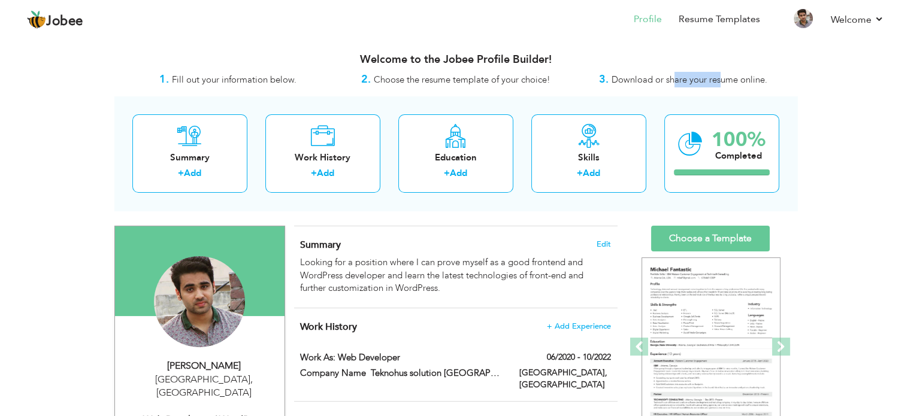
drag, startPoint x: 676, startPoint y: 79, endPoint x: 720, endPoint y: 82, distance: 44.4
click at [720, 82] on span "Download or share your resume online." at bounding box center [690, 80] width 156 height 12
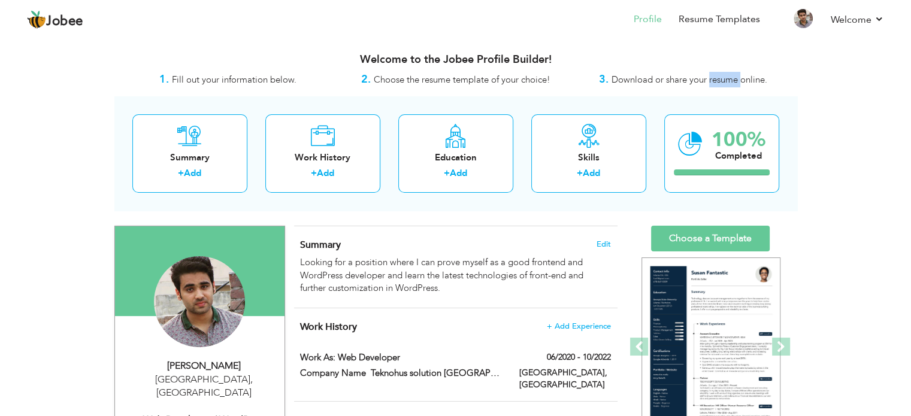
click at [720, 82] on span "Download or share your resume online." at bounding box center [690, 80] width 156 height 12
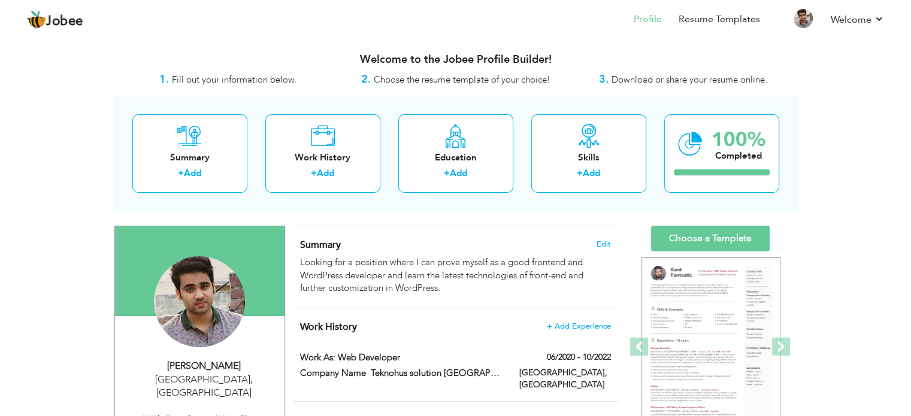
drag, startPoint x: 594, startPoint y: 259, endPoint x: 825, endPoint y: 222, distance: 233.7
click at [874, 26] on link "Welcome" at bounding box center [857, 20] width 53 height 14
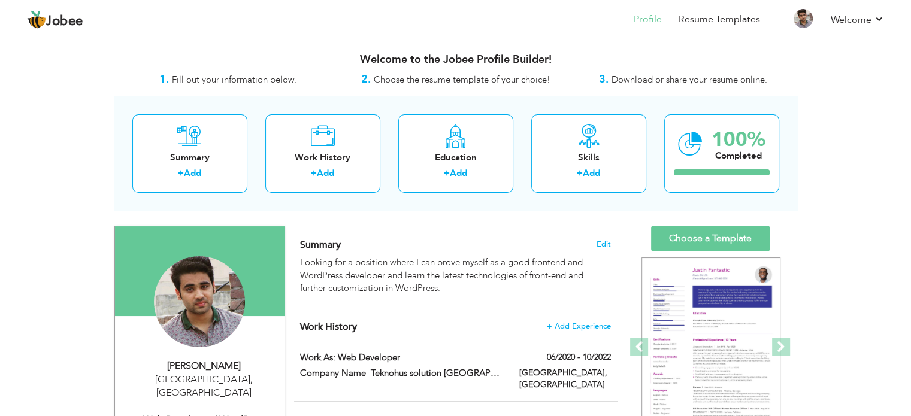
click at [398, 74] on span "Choose the resume template of your choice!" at bounding box center [462, 80] width 177 height 12
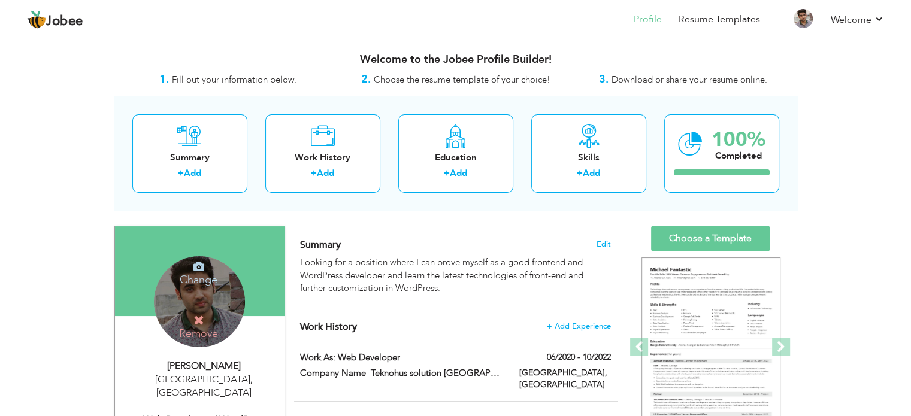
click at [188, 280] on h4 "Change" at bounding box center [199, 272] width 86 height 29
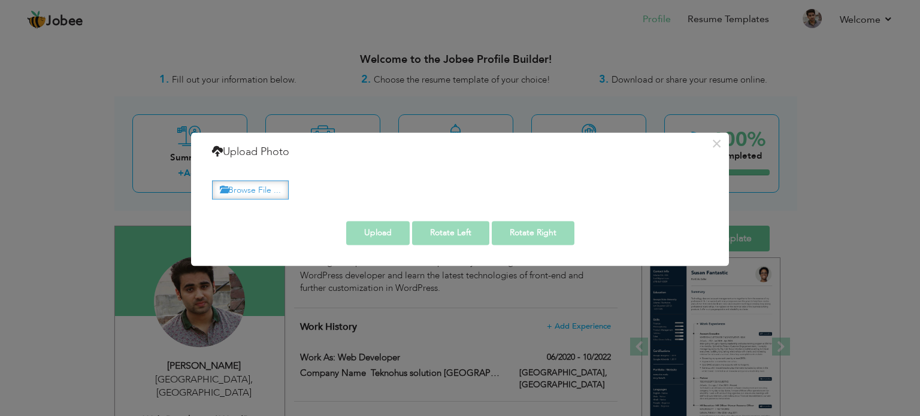
click at [225, 188] on icon at bounding box center [224, 190] width 8 height 8
click at [0, 0] on input "Browse File ..." at bounding box center [0, 0] width 0 height 0
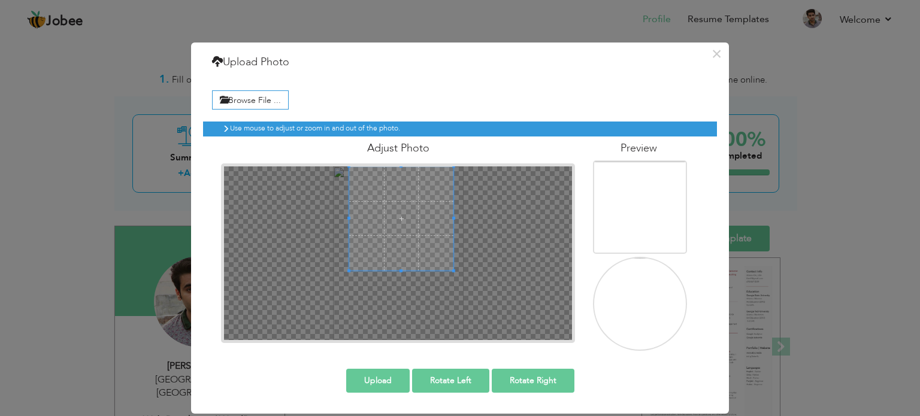
click at [416, 176] on span at bounding box center [401, 219] width 104 height 104
click at [400, 240] on span at bounding box center [401, 219] width 104 height 104
click at [384, 378] on button "Upload" at bounding box center [378, 381] width 64 height 24
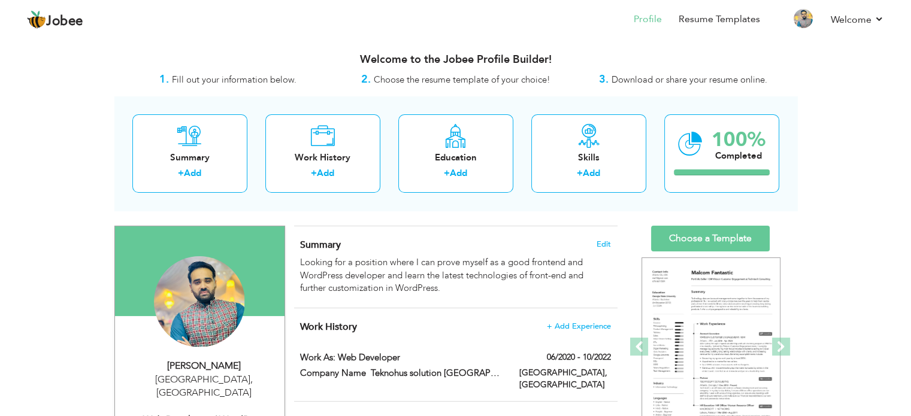
click at [506, 65] on h3 "Welcome to the Jobee Profile Builder!" at bounding box center [455, 60] width 683 height 12
click at [507, 65] on h3 "Welcome to the Jobee Profile Builder!" at bounding box center [455, 60] width 683 height 12
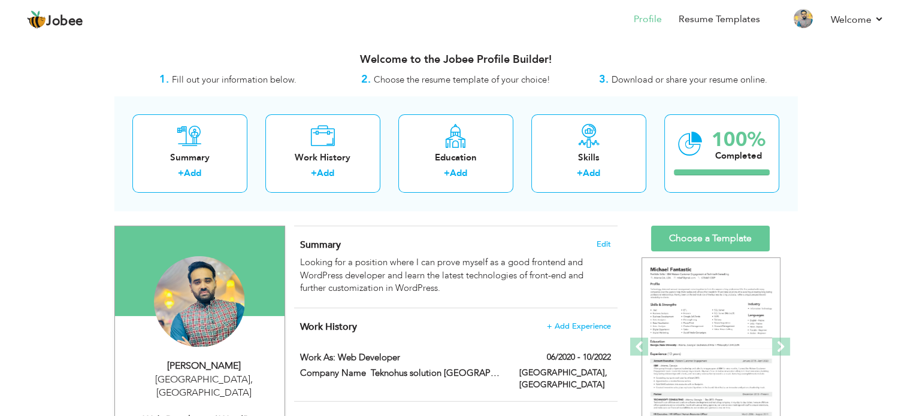
drag, startPoint x: 648, startPoint y: 17, endPoint x: 832, endPoint y: 112, distance: 206.4
click at [745, 167] on div "100% Completed" at bounding box center [722, 153] width 115 height 79
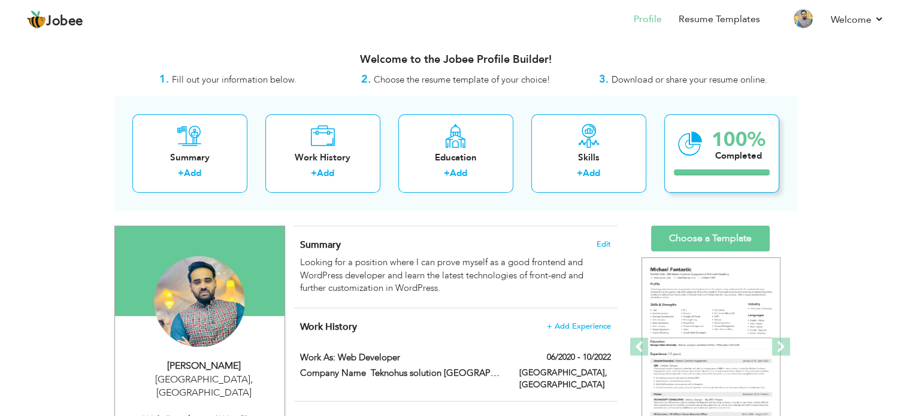
click at [745, 167] on div "100% Completed" at bounding box center [722, 153] width 115 height 79
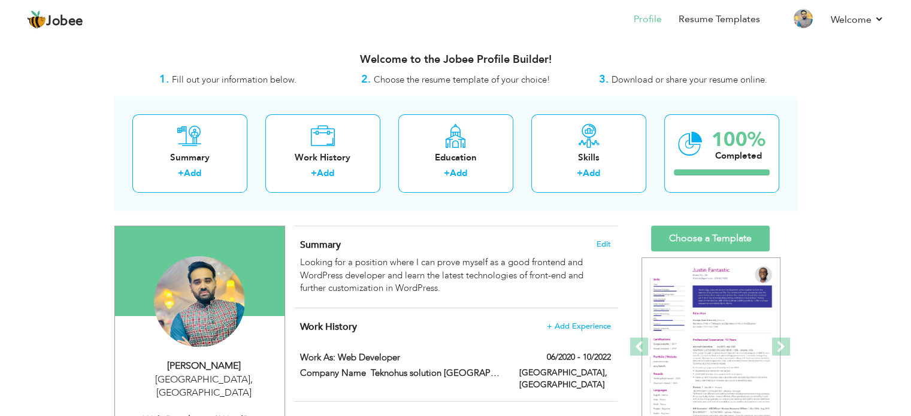
click at [211, 86] on span "Fill out your information below." at bounding box center [234, 80] width 125 height 12
click at [211, 85] on span "Fill out your information below." at bounding box center [234, 80] width 125 height 12
click at [366, 176] on div "+ Add" at bounding box center [323, 175] width 96 height 16
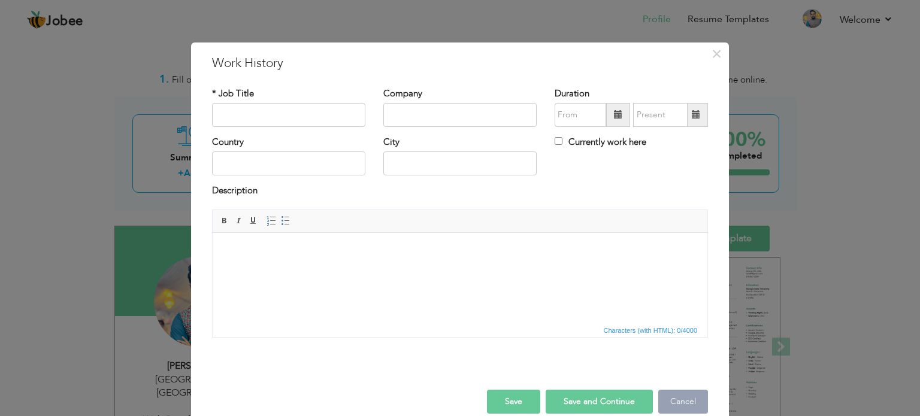
click at [671, 399] on button "Cancel" at bounding box center [684, 402] width 50 height 24
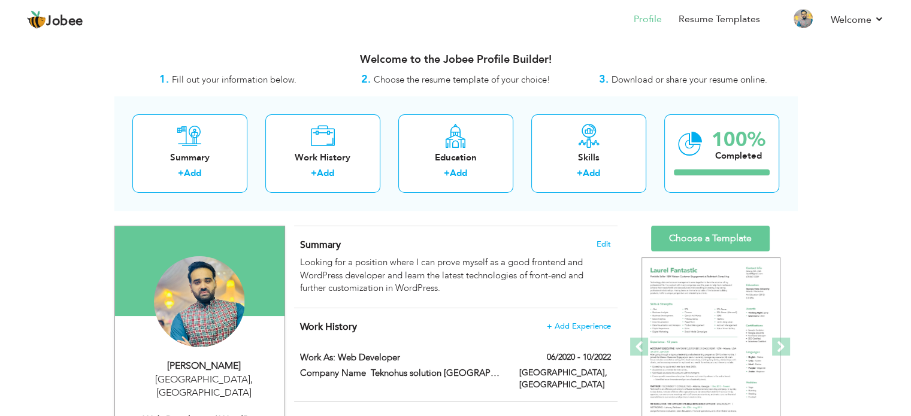
click at [672, 81] on span "Download or share your resume online." at bounding box center [690, 80] width 156 height 12
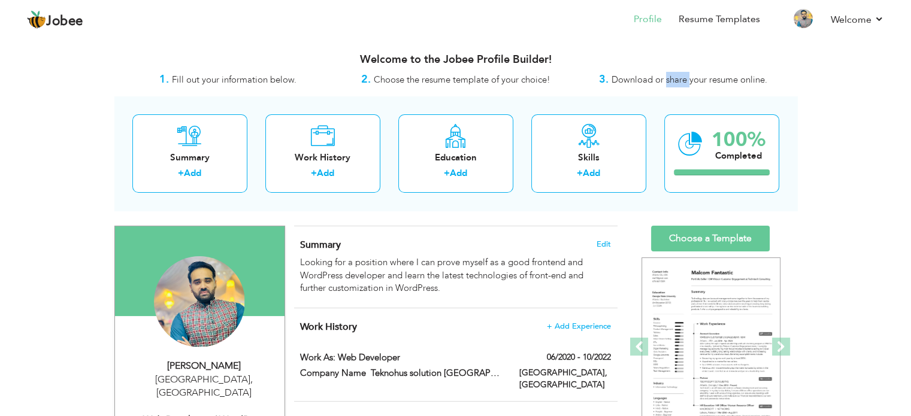
click at [672, 81] on span "Download or share your resume online." at bounding box center [690, 80] width 156 height 12
click at [846, 28] on li "Welcome Settings Log off" at bounding box center [849, 20] width 70 height 32
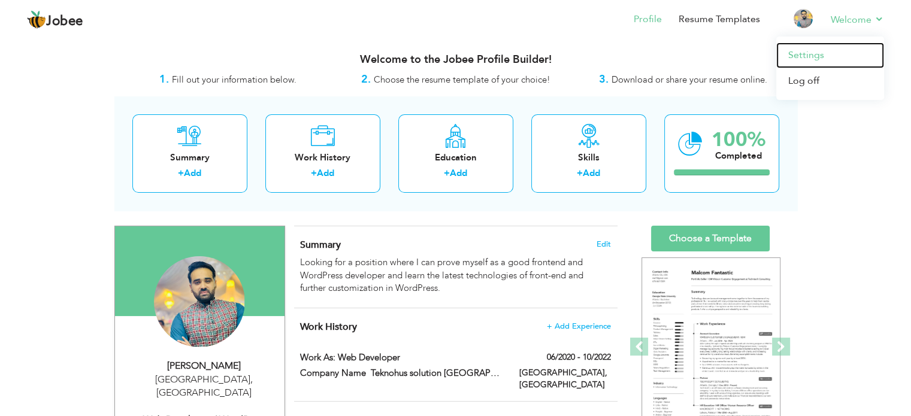
click at [825, 53] on link "Settings" at bounding box center [831, 56] width 108 height 26
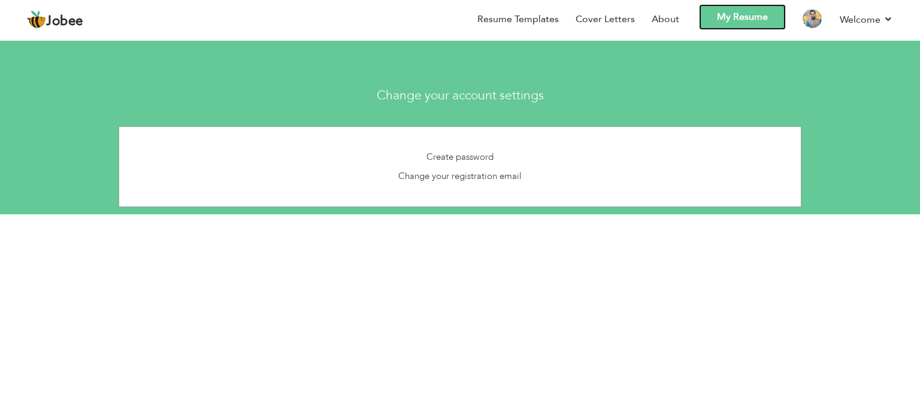
click at [742, 13] on link "My Resume" at bounding box center [742, 17] width 87 height 26
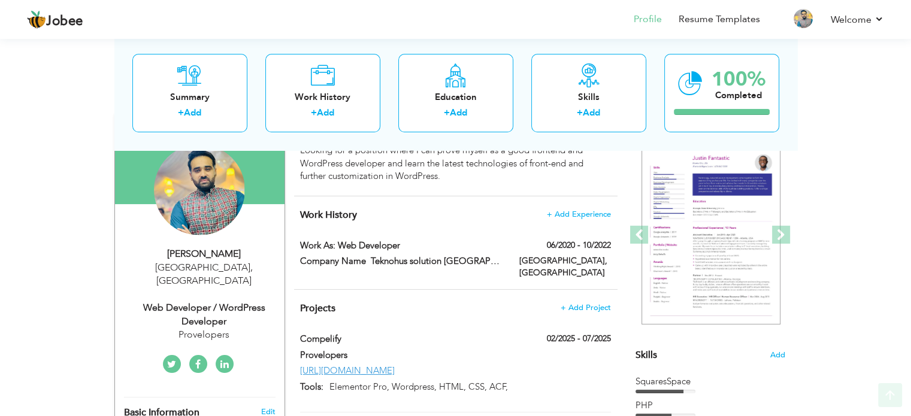
scroll to position [120, 0]
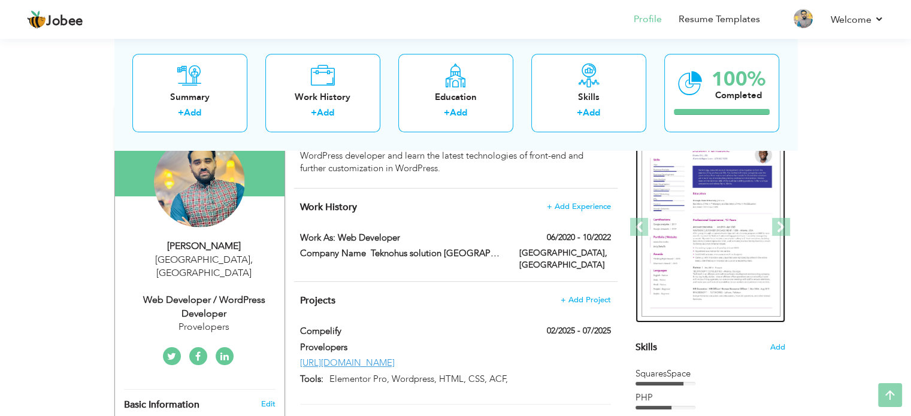
click at [662, 183] on img at bounding box center [711, 228] width 139 height 180
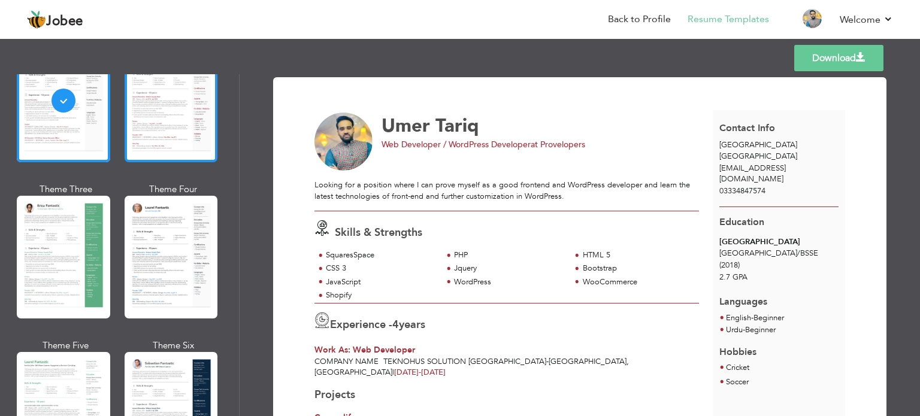
scroll to position [180, 0]
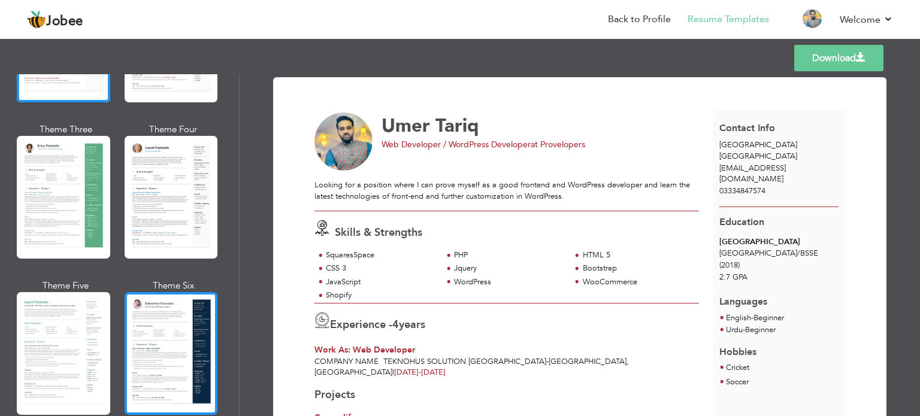
click at [167, 330] on div at bounding box center [171, 353] width 93 height 123
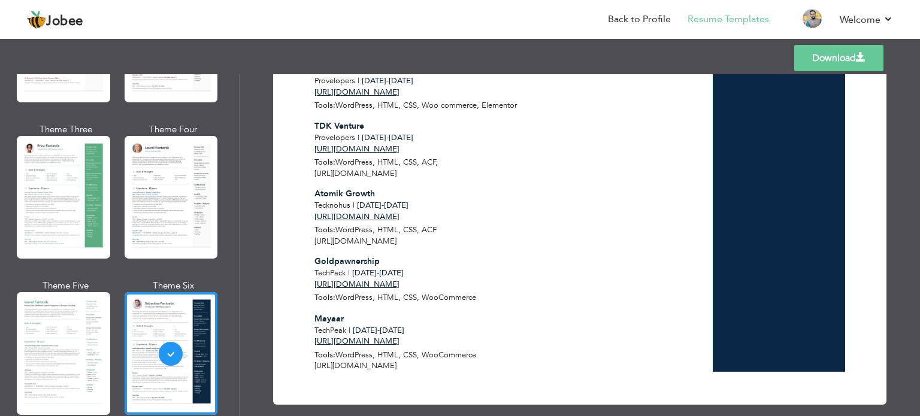
scroll to position [0, 0]
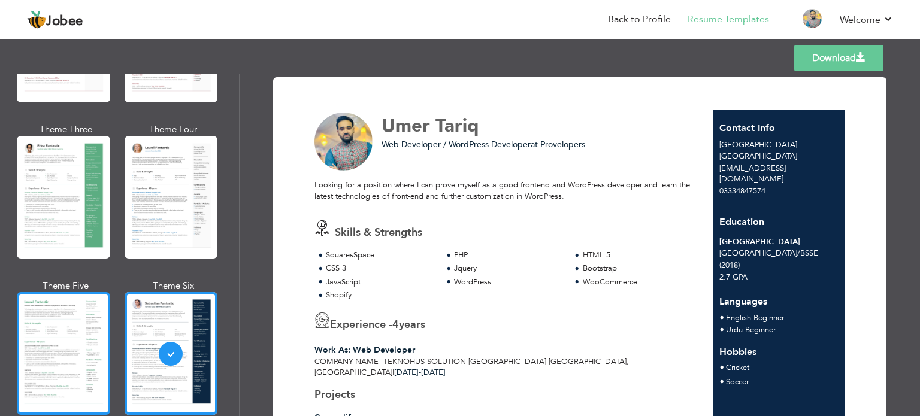
click at [58, 334] on div at bounding box center [63, 353] width 93 height 123
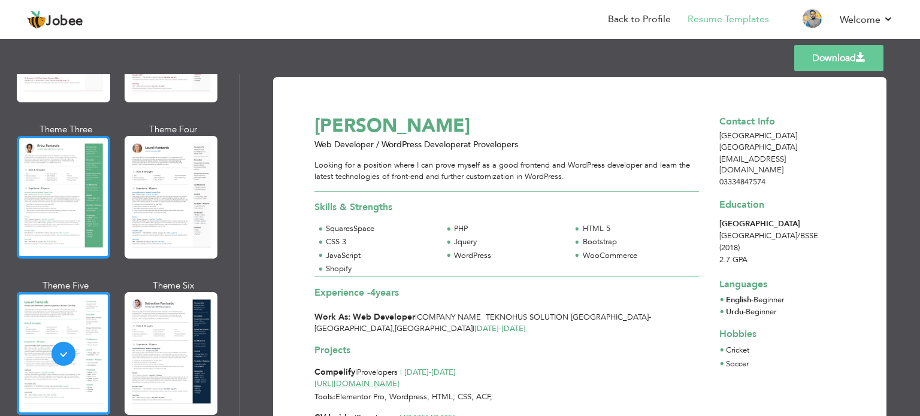
click at [73, 201] on div at bounding box center [63, 197] width 93 height 123
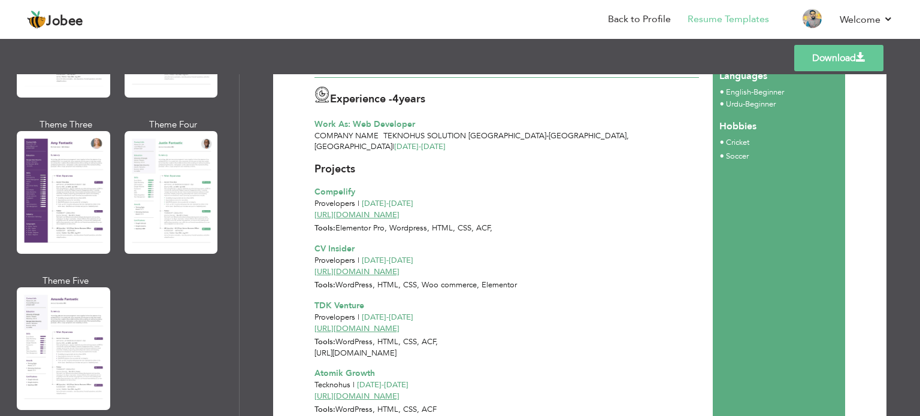
scroll to position [1139, 0]
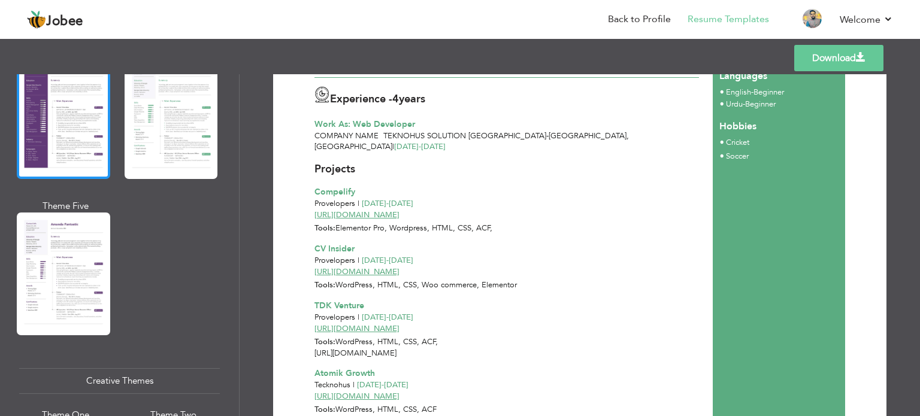
click at [78, 150] on div at bounding box center [63, 117] width 93 height 123
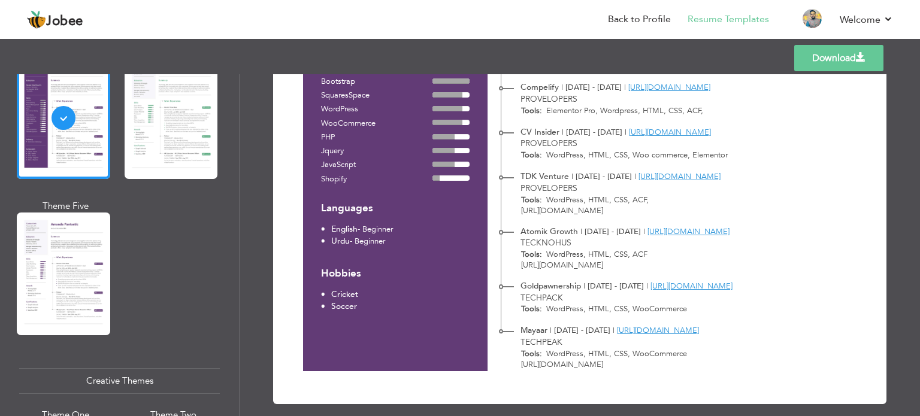
scroll to position [284, 0]
click at [460, 306] on ul "Cricket Soccer" at bounding box center [395, 300] width 149 height 25
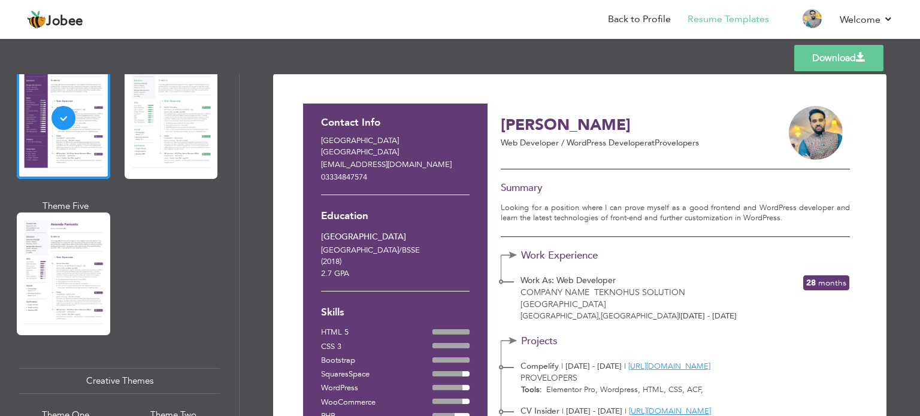
scroll to position [0, 0]
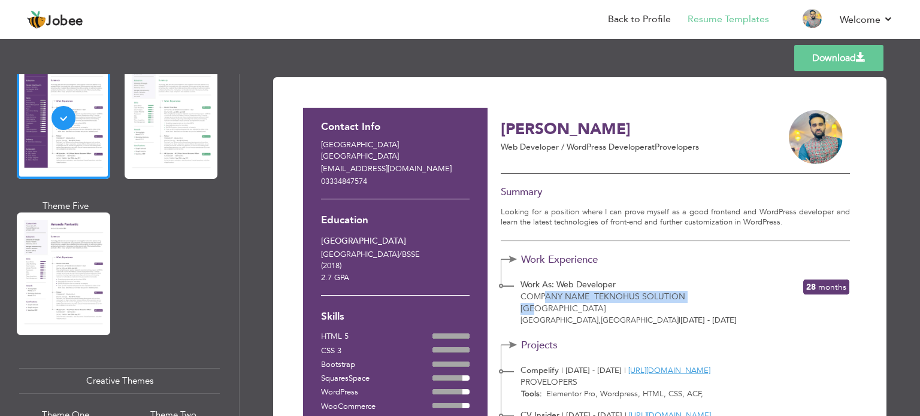
drag, startPoint x: 542, startPoint y: 293, endPoint x: 698, endPoint y: 297, distance: 155.9
click at [686, 297] on span "Company Name Teknohus solution [GEOGRAPHIC_DATA]" at bounding box center [603, 302] width 165 height 23
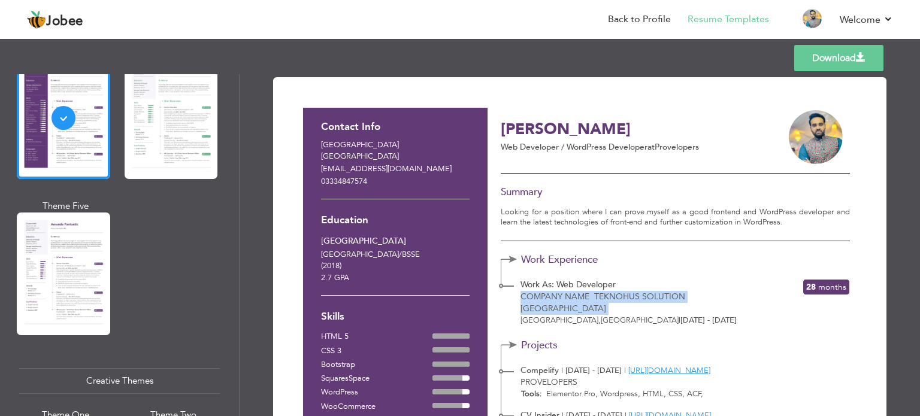
click at [686, 297] on span "Company Name Teknohus solution [GEOGRAPHIC_DATA]" at bounding box center [603, 302] width 165 height 23
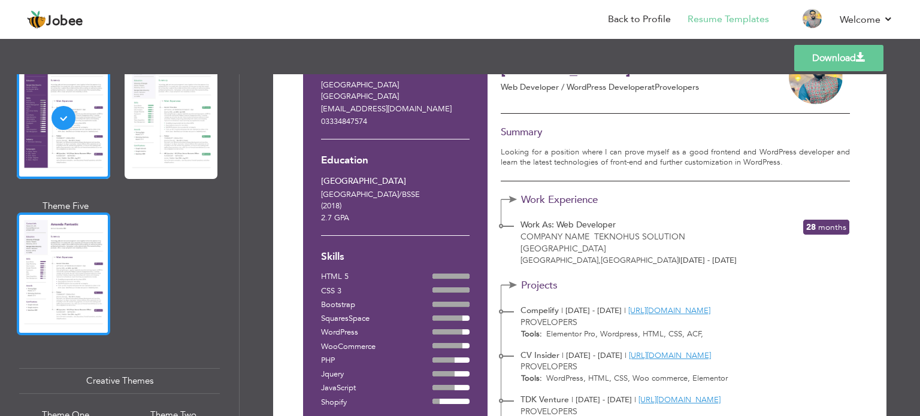
click at [62, 238] on div at bounding box center [63, 274] width 93 height 123
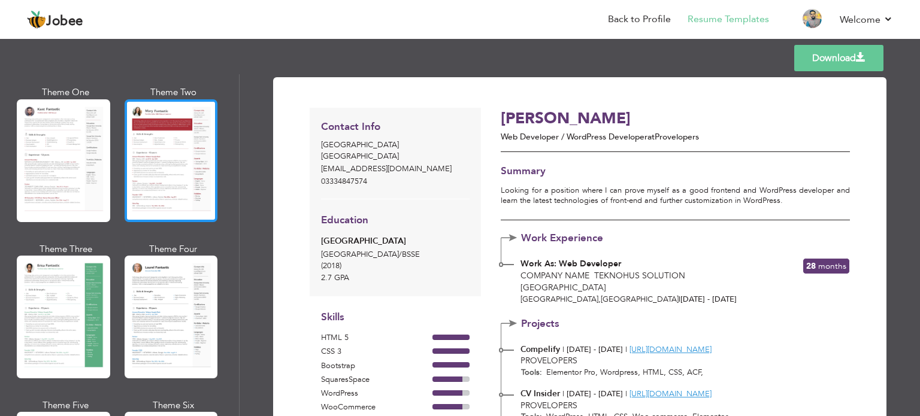
click at [158, 162] on div at bounding box center [171, 160] width 93 height 123
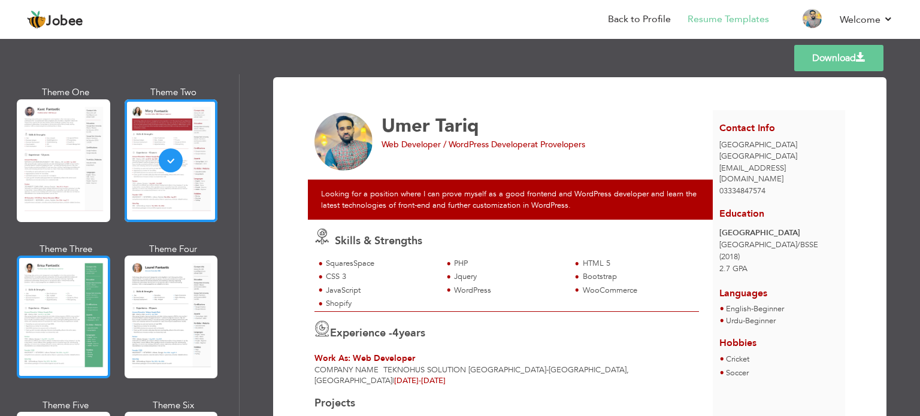
click at [29, 332] on div at bounding box center [63, 317] width 93 height 123
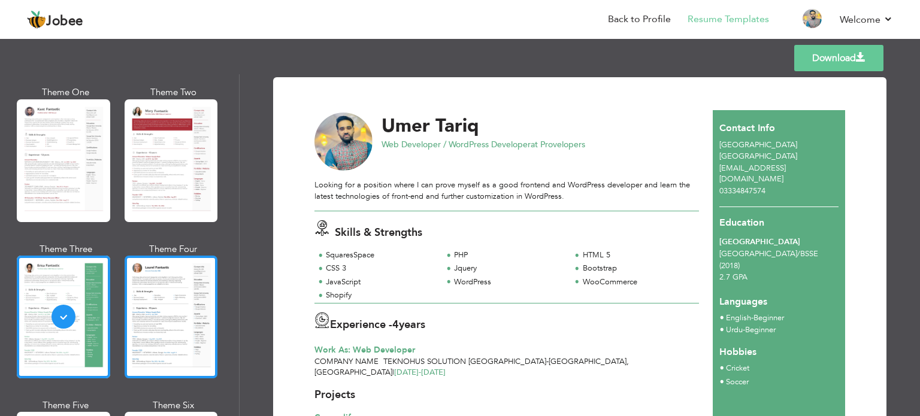
click at [186, 311] on div at bounding box center [171, 317] width 93 height 123
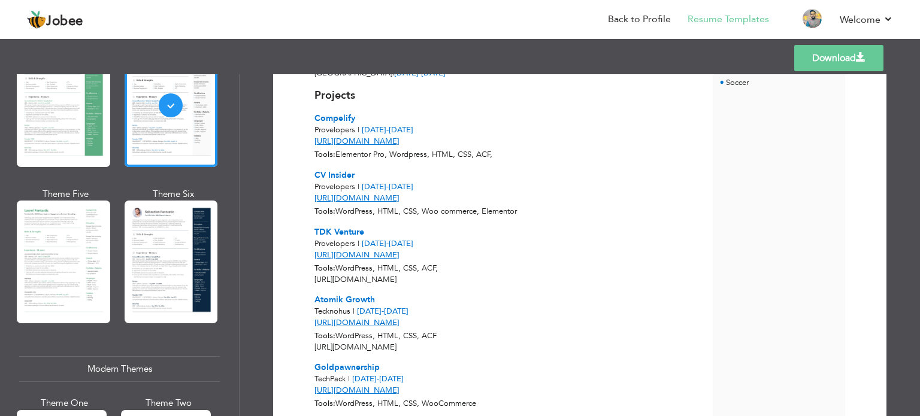
scroll to position [300, 0]
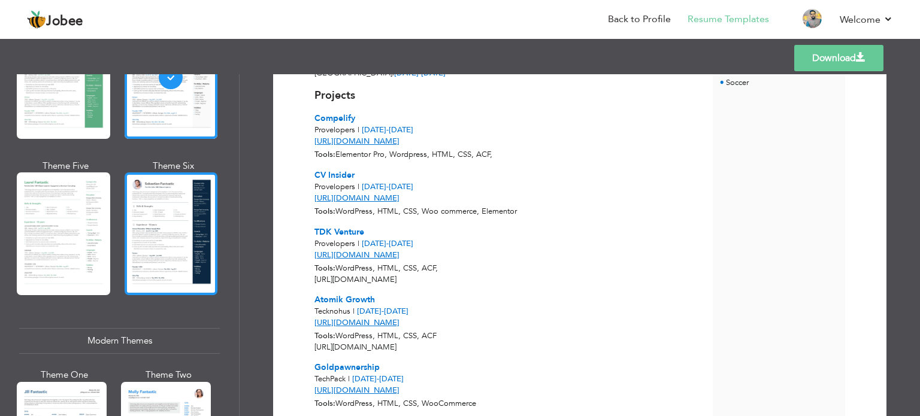
click at [150, 227] on div at bounding box center [171, 234] width 93 height 123
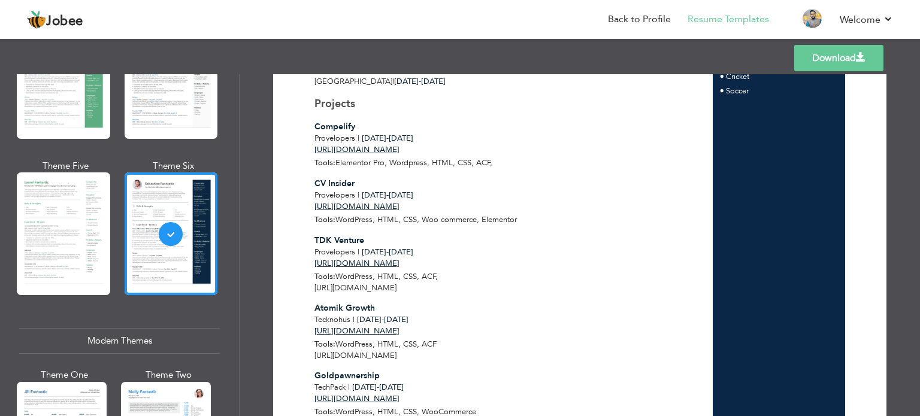
scroll to position [406, 0]
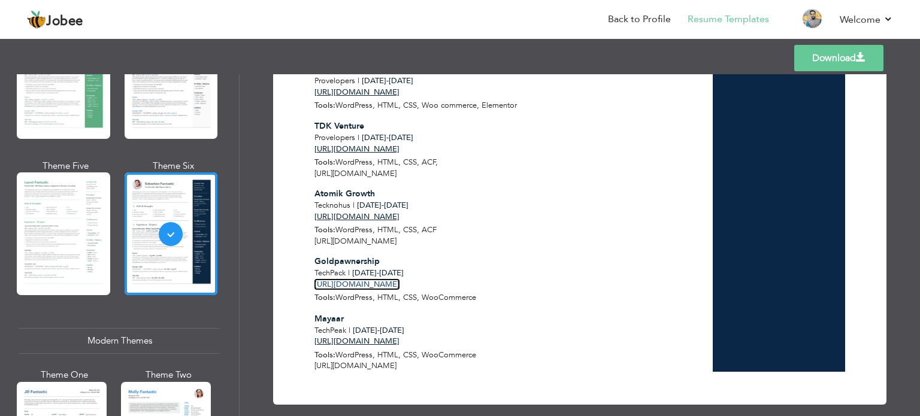
click at [352, 279] on link "[URL][DOMAIN_NAME]" at bounding box center [357, 284] width 85 height 11
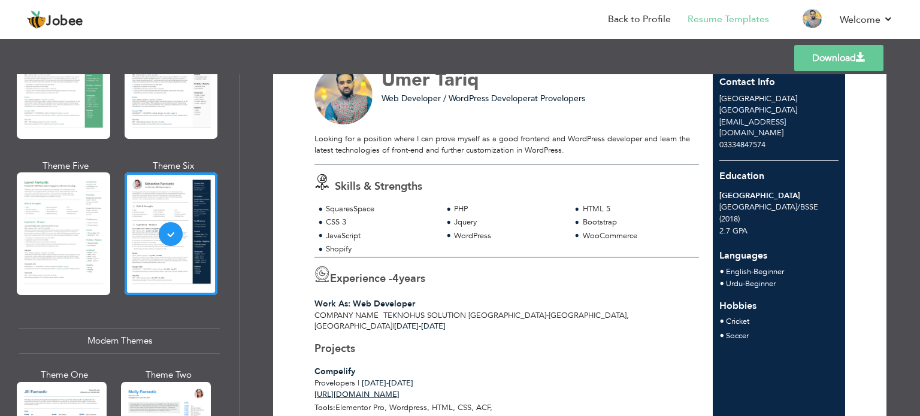
scroll to position [0, 0]
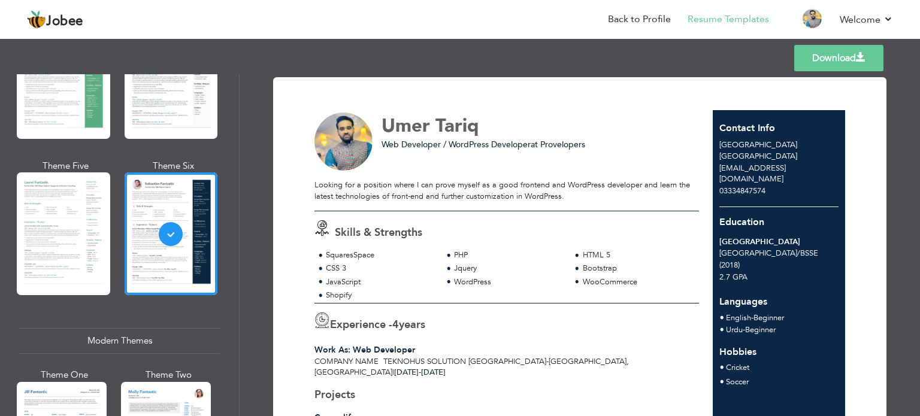
click at [817, 54] on link "Download" at bounding box center [839, 58] width 89 height 26
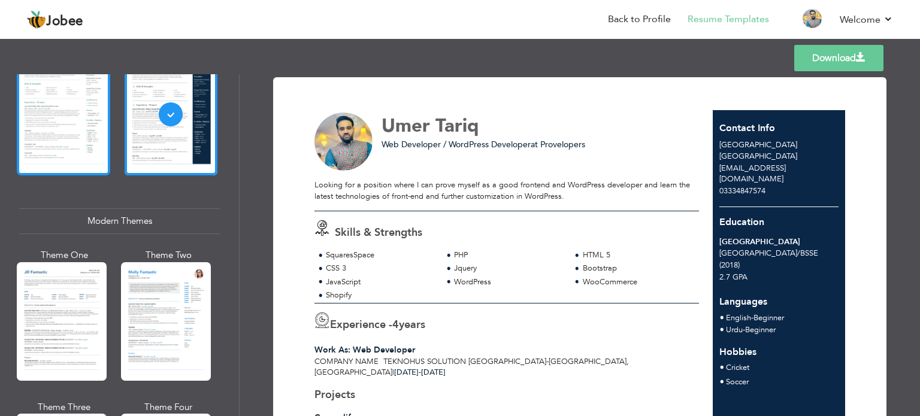
scroll to position [719, 0]
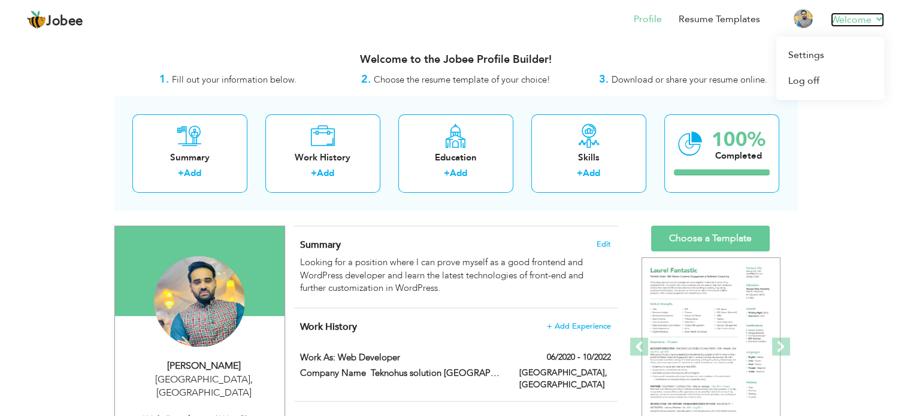
click at [883, 14] on link "Welcome" at bounding box center [857, 20] width 53 height 14
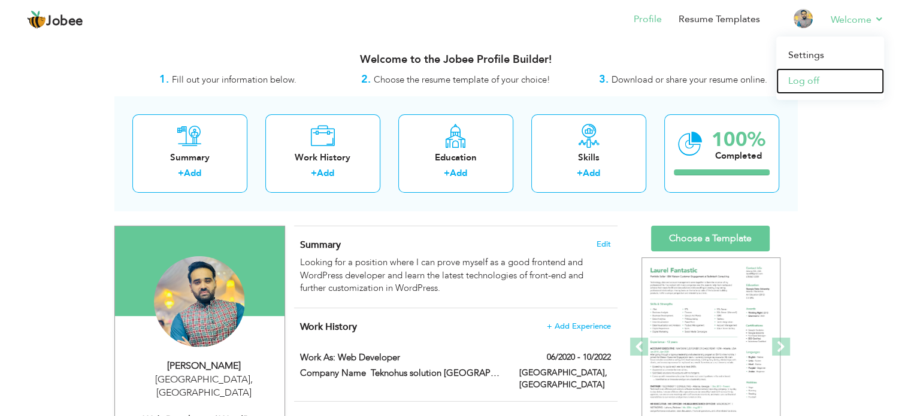
click at [820, 79] on link "Log off" at bounding box center [831, 81] width 108 height 26
